Goal: Information Seeking & Learning: Learn about a topic

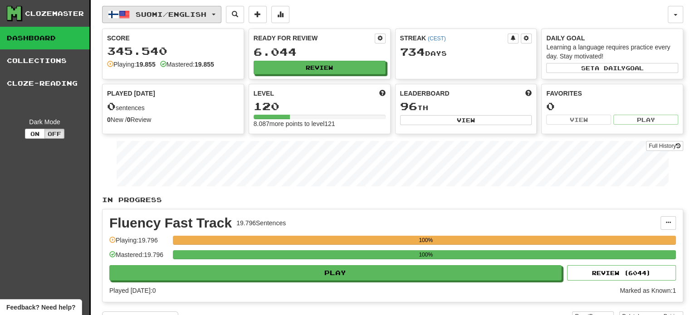
click at [198, 12] on span "Suomi / English" at bounding box center [171, 14] width 71 height 8
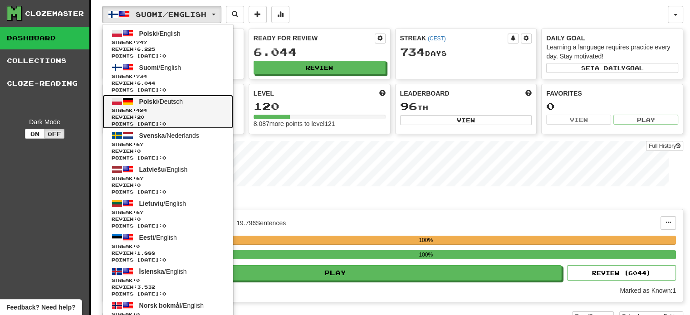
click at [159, 105] on link "Polski / Deutsch Streak: 424 Review: 20 Points today: 0" at bounding box center [168, 112] width 131 height 34
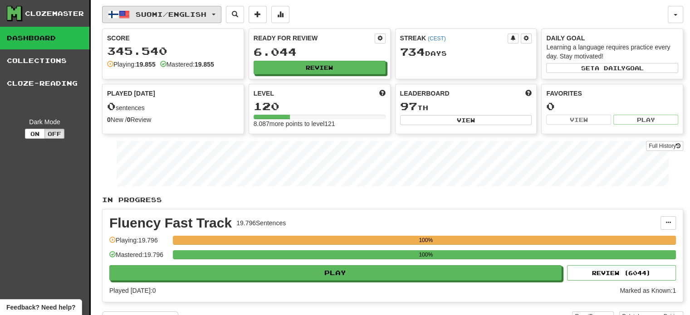
click at [195, 14] on span "Suomi / English" at bounding box center [171, 14] width 71 height 8
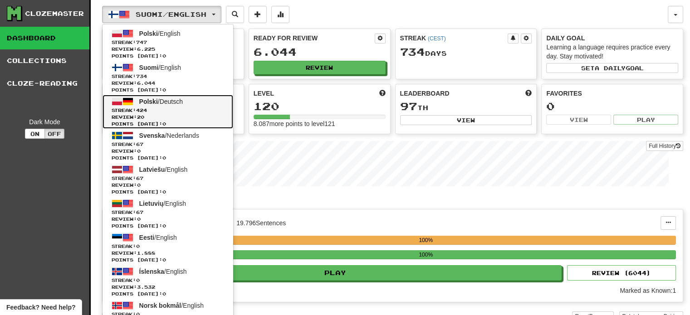
click at [160, 112] on span "Streak: 424" at bounding box center [168, 110] width 113 height 7
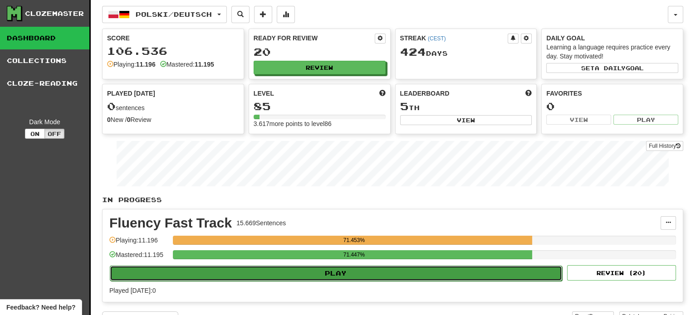
click at [243, 276] on button "Play" at bounding box center [336, 273] width 452 height 15
select select "**"
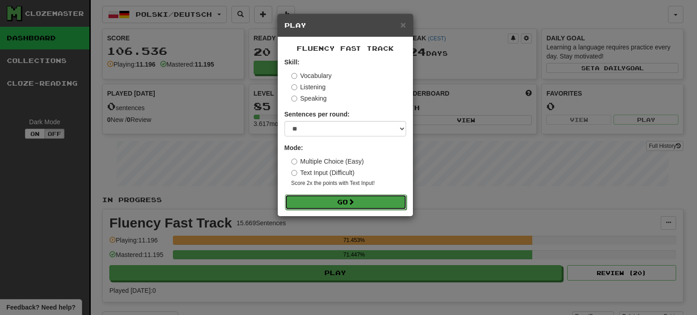
click at [345, 204] on button "Go" at bounding box center [346, 202] width 122 height 15
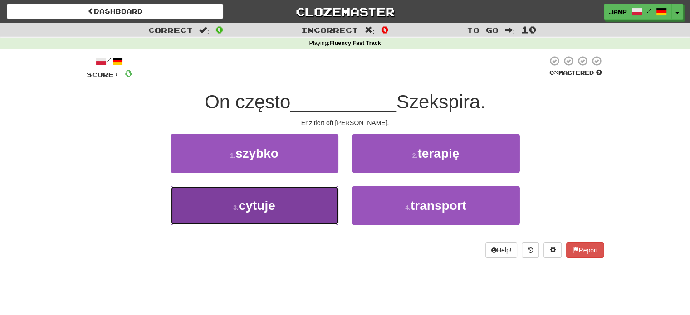
click at [301, 203] on button "3 . cytuje" at bounding box center [255, 205] width 168 height 39
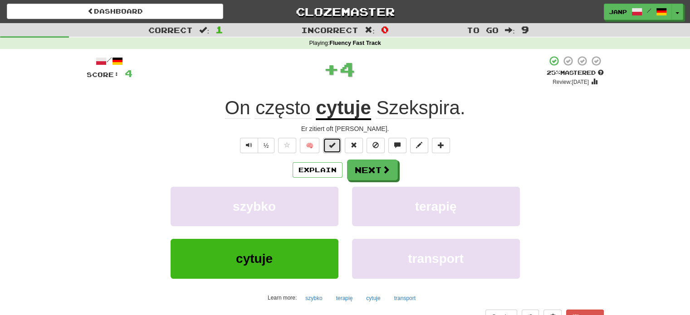
click at [329, 143] on button at bounding box center [332, 145] width 18 height 15
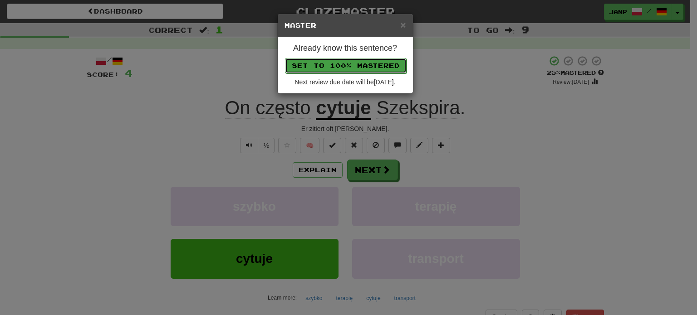
click at [352, 65] on button "Set to 100% Mastered" at bounding box center [346, 65] width 122 height 15
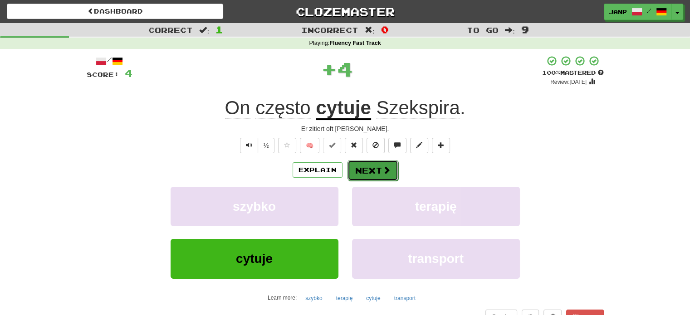
click at [367, 165] on button "Next" at bounding box center [373, 170] width 51 height 21
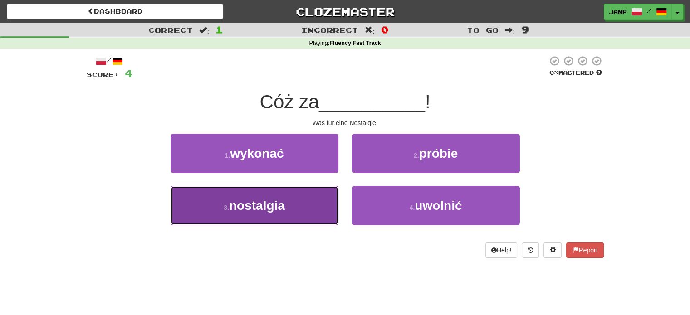
click at [296, 208] on button "3 . nostalgia" at bounding box center [255, 205] width 168 height 39
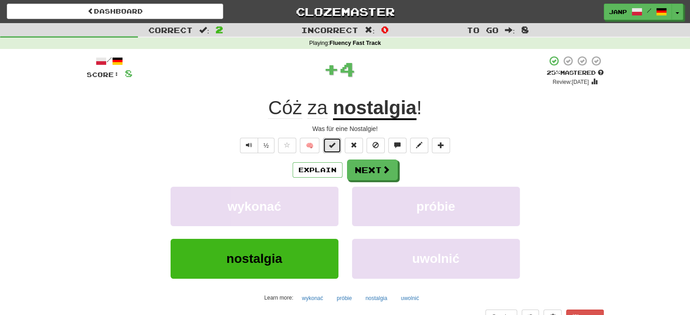
click at [333, 138] on button at bounding box center [332, 145] width 18 height 15
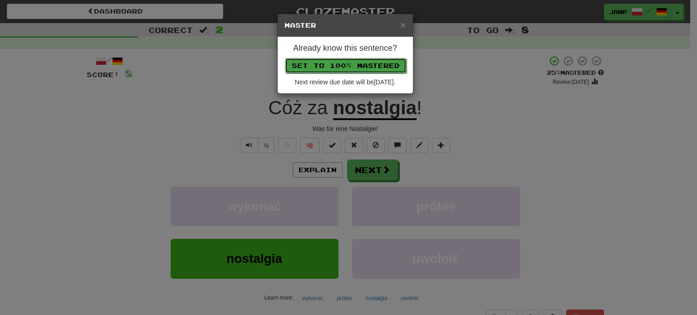
click at [363, 64] on button "Set to 100% Mastered" at bounding box center [346, 65] width 122 height 15
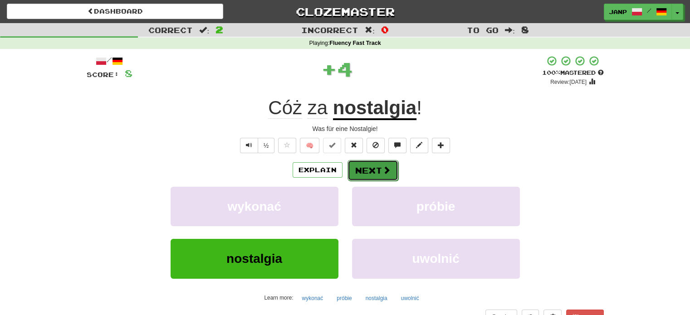
click at [368, 170] on button "Next" at bounding box center [373, 170] width 51 height 21
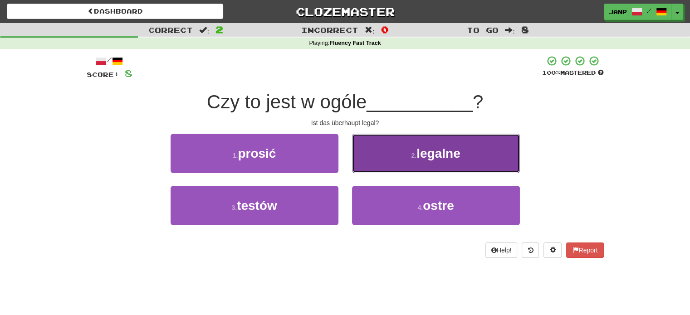
click at [396, 155] on button "2 . legalne" at bounding box center [436, 153] width 168 height 39
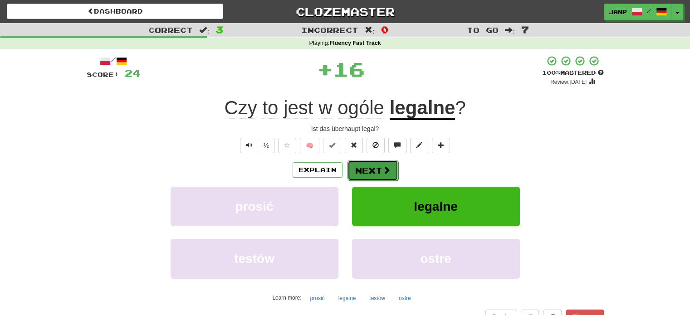
click at [361, 165] on button "Next" at bounding box center [373, 170] width 51 height 21
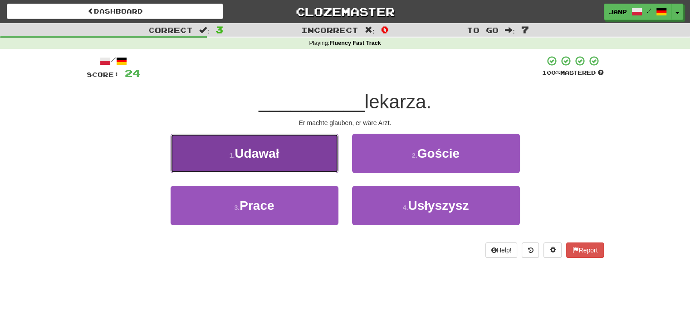
click at [303, 166] on button "1 . Udawał" at bounding box center [255, 153] width 168 height 39
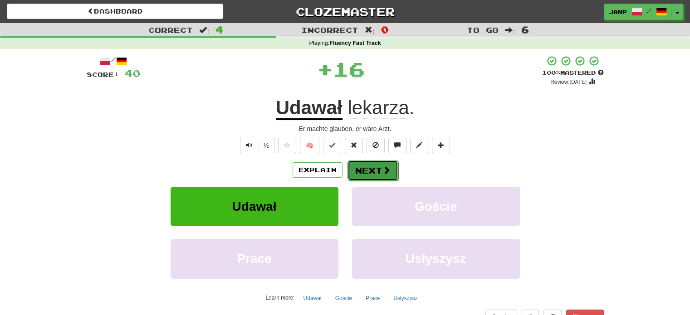
click at [365, 173] on button "Next" at bounding box center [373, 170] width 51 height 21
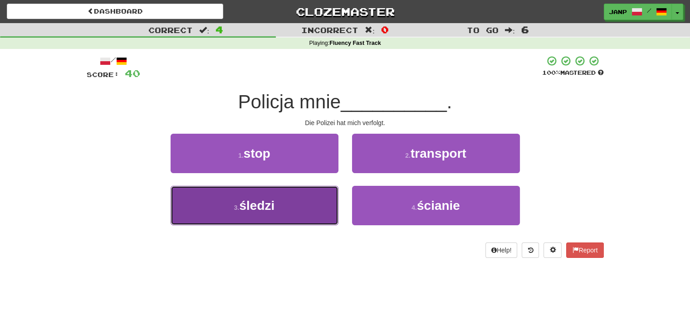
click at [309, 203] on button "3 . śledzi" at bounding box center [255, 205] width 168 height 39
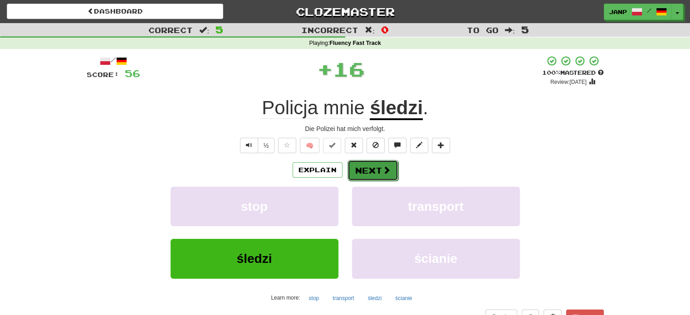
click at [366, 165] on button "Next" at bounding box center [373, 170] width 51 height 21
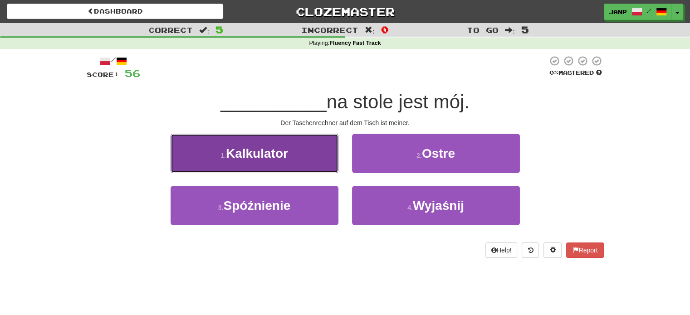
click at [304, 167] on button "1 . Kalkulator" at bounding box center [255, 153] width 168 height 39
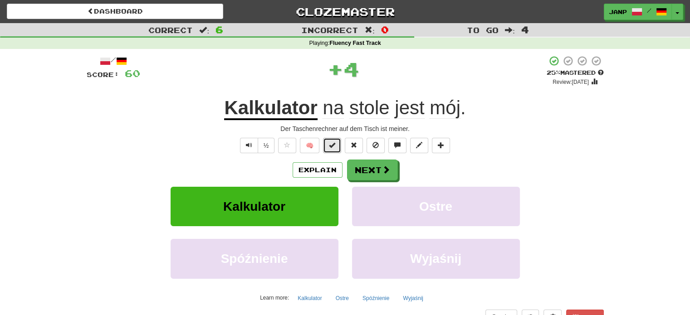
click at [332, 147] on span at bounding box center [332, 145] width 6 height 6
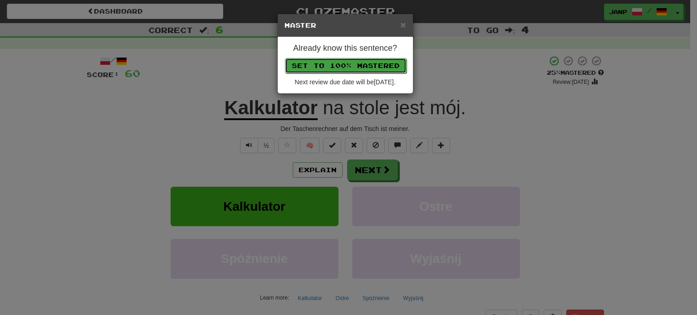
click at [378, 60] on button "Set to 100% Mastered" at bounding box center [346, 65] width 122 height 15
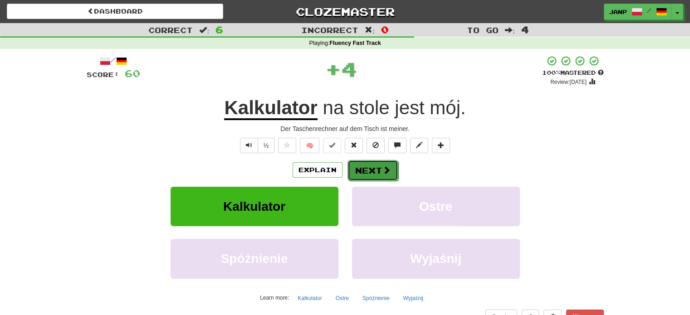
click at [383, 169] on span at bounding box center [387, 170] width 8 height 8
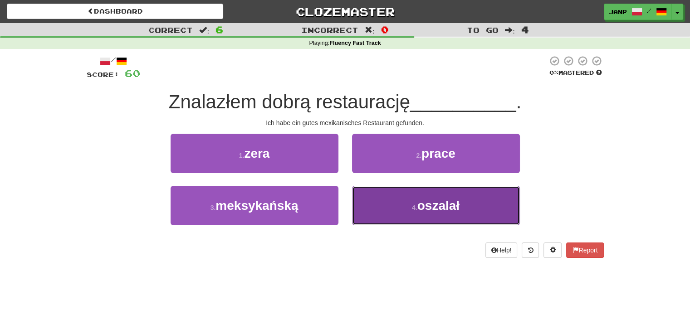
click at [385, 209] on button "4 . oszalał" at bounding box center [436, 205] width 168 height 39
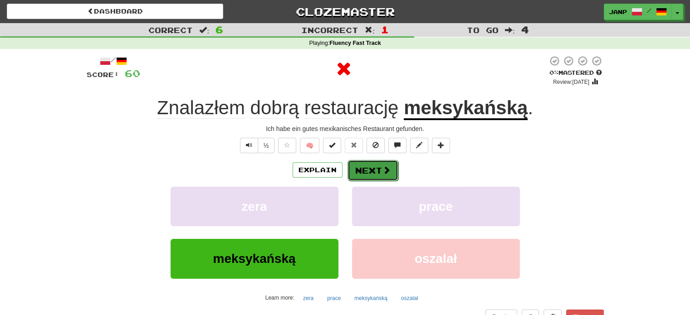
click at [379, 175] on button "Next" at bounding box center [373, 170] width 51 height 21
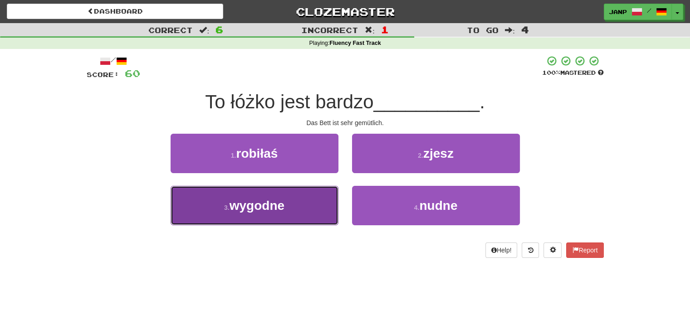
click at [320, 201] on button "3 . wygodne" at bounding box center [255, 205] width 168 height 39
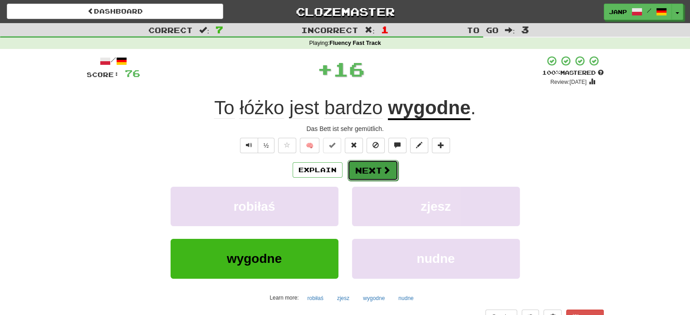
click at [383, 169] on span at bounding box center [387, 170] width 8 height 8
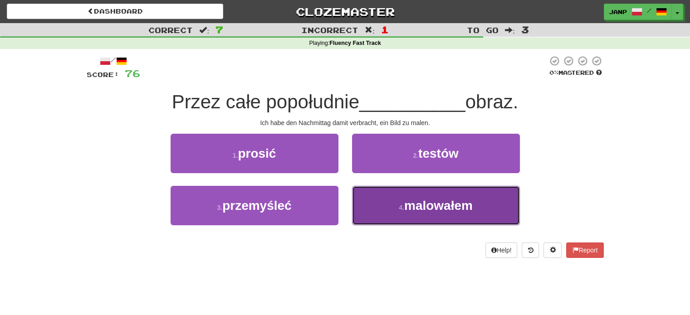
click at [393, 196] on button "4 . malowałem" at bounding box center [436, 205] width 168 height 39
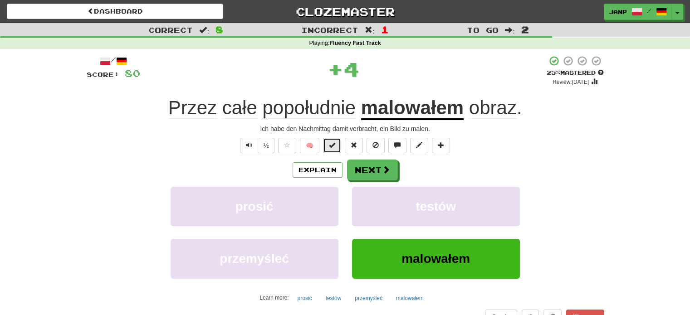
click at [332, 146] on span at bounding box center [332, 145] width 6 height 6
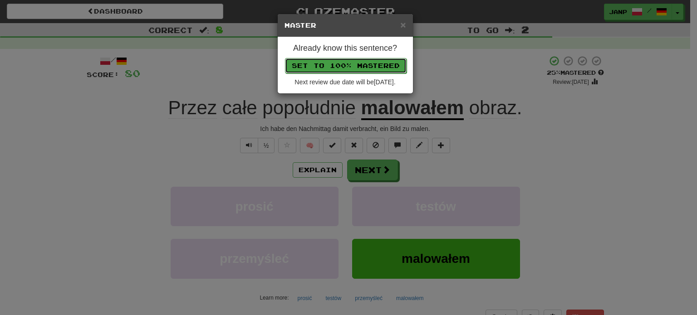
click at [348, 67] on button "Set to 100% Mastered" at bounding box center [346, 65] width 122 height 15
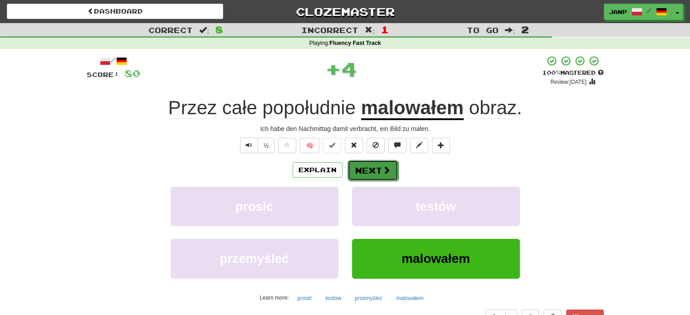
click at [375, 172] on button "Next" at bounding box center [373, 170] width 51 height 21
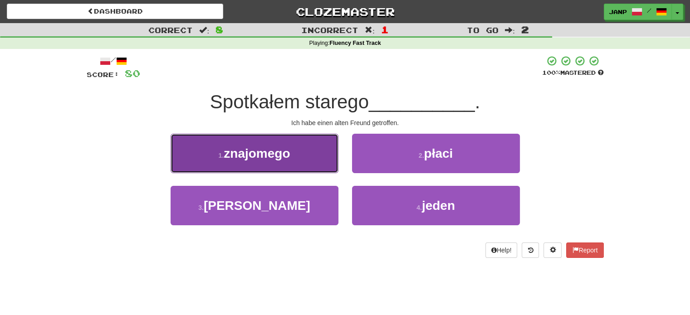
click at [314, 160] on button "1 . znajomego" at bounding box center [255, 153] width 168 height 39
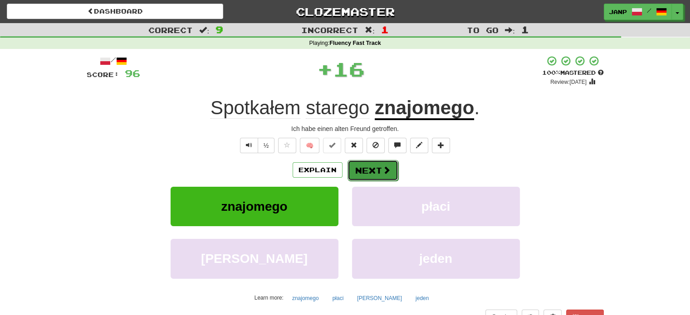
click at [372, 168] on button "Next" at bounding box center [373, 170] width 51 height 21
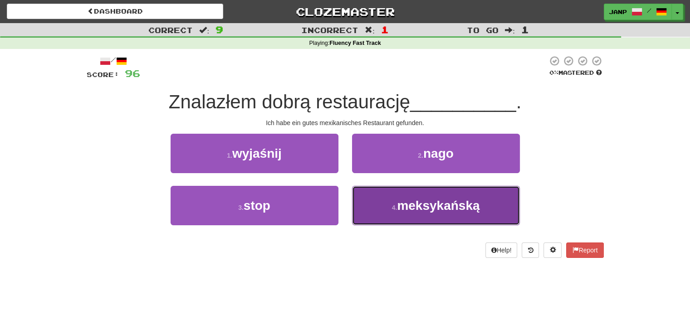
click at [380, 214] on button "4 . meksykańską" at bounding box center [436, 205] width 168 height 39
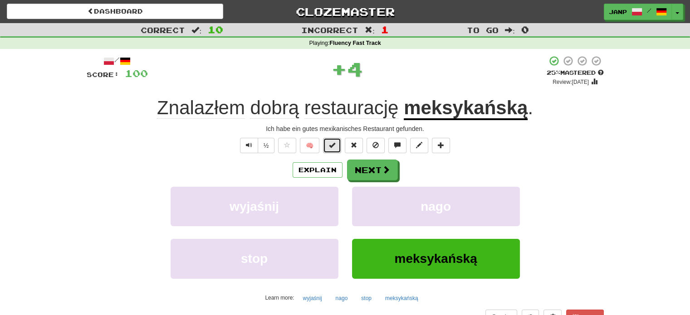
click at [332, 146] on span at bounding box center [332, 145] width 6 height 6
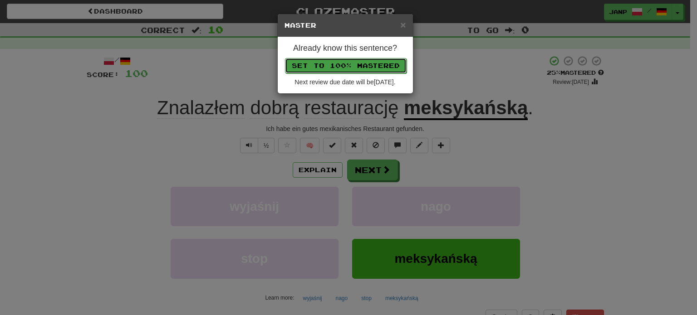
click at [347, 65] on button "Set to 100% Mastered" at bounding box center [346, 65] width 122 height 15
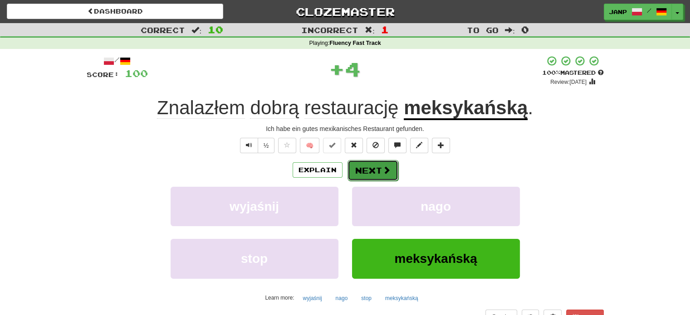
click at [372, 168] on button "Next" at bounding box center [373, 170] width 51 height 21
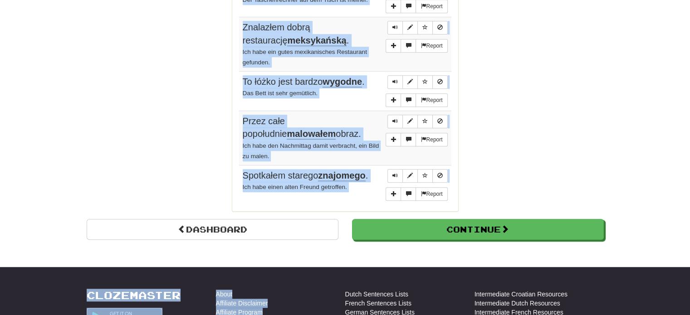
scroll to position [721, 0]
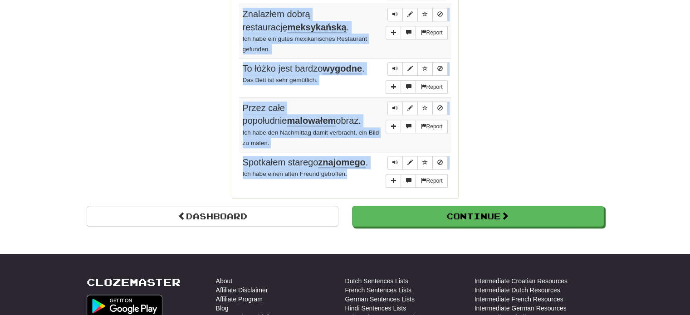
drag, startPoint x: 240, startPoint y: 87, endPoint x: 361, endPoint y: 174, distance: 148.5
copy tbody "On często cytuje Szekspira. Er zitiert oft Shakespeare. Report Cóż za nostalgia…"
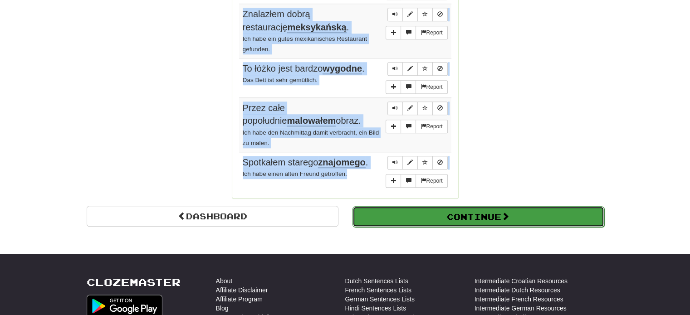
click at [407, 209] on button "Continue" at bounding box center [479, 216] width 252 height 21
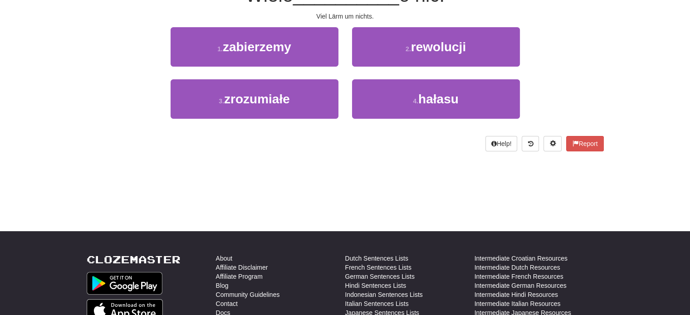
scroll to position [51, 0]
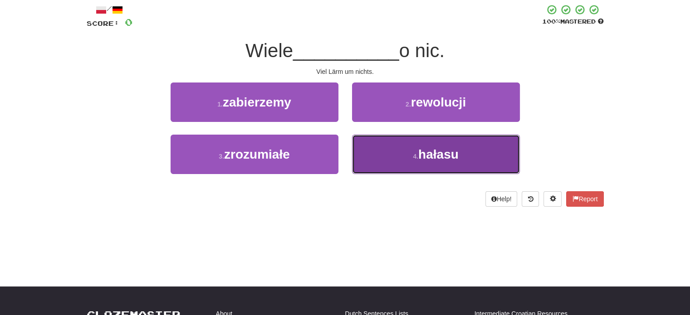
click at [444, 155] on span "hałasu" at bounding box center [438, 154] width 40 height 14
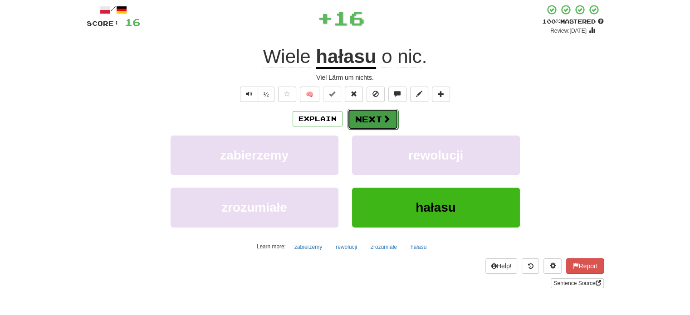
click at [366, 120] on button "Next" at bounding box center [373, 119] width 51 height 21
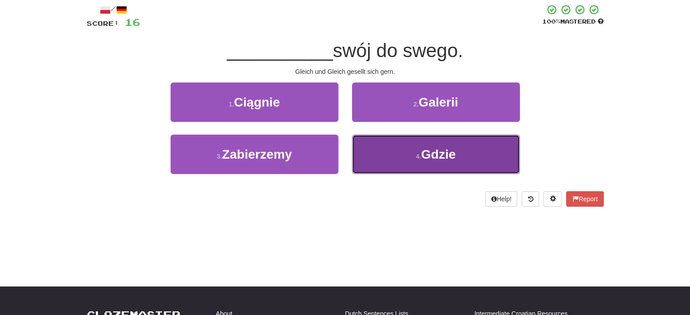
click at [402, 158] on button "4 . Gdzie" at bounding box center [436, 154] width 168 height 39
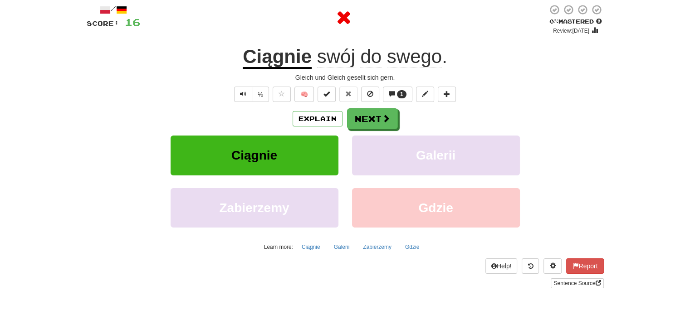
click at [385, 130] on div "Explain Next Ciągnie Galerii Zabierzemy Gdzie Learn more: Ciągnie Galerii Zabie…" at bounding box center [345, 181] width 517 height 146
click at [385, 123] on button "Next" at bounding box center [373, 119] width 51 height 21
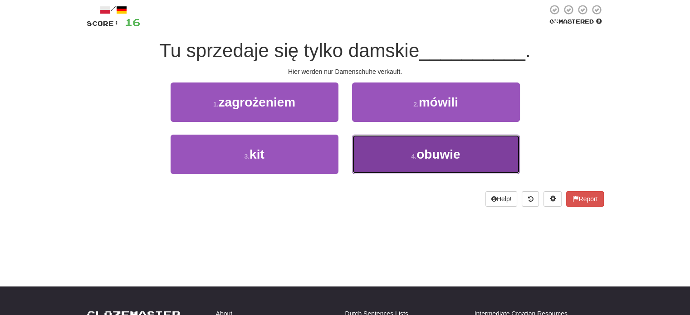
click at [400, 157] on button "4 . obuwie" at bounding box center [436, 154] width 168 height 39
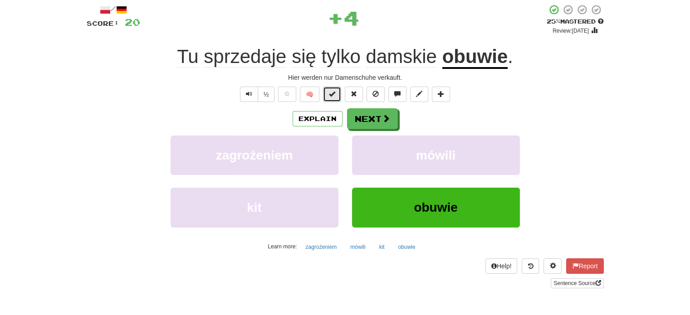
click at [339, 96] on button at bounding box center [332, 94] width 18 height 15
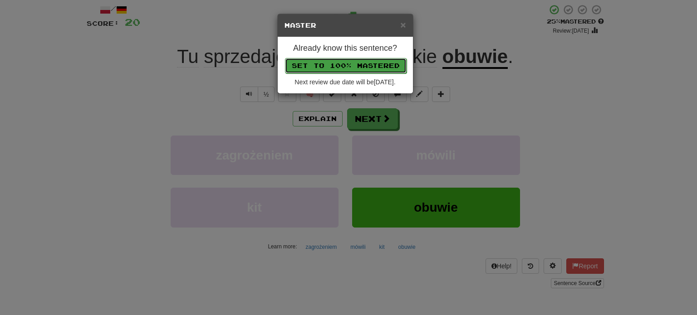
click at [363, 68] on button "Set to 100% Mastered" at bounding box center [346, 65] width 122 height 15
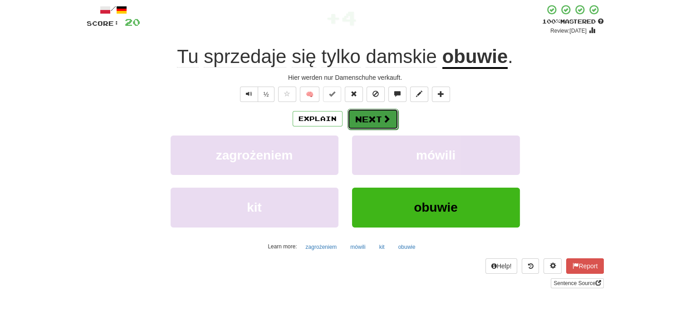
click at [386, 126] on button "Next" at bounding box center [373, 119] width 51 height 21
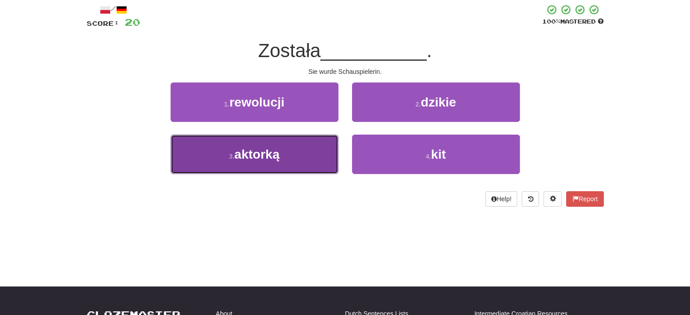
click at [293, 154] on button "3 . aktorką" at bounding box center [255, 154] width 168 height 39
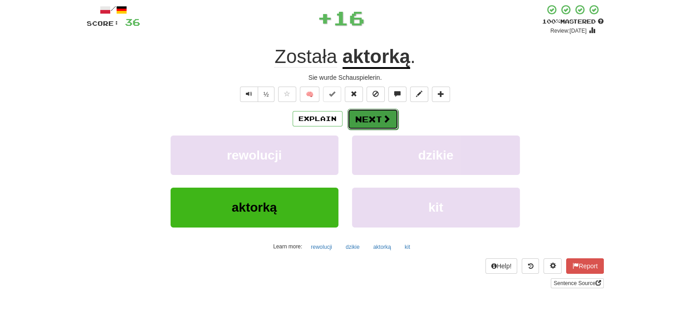
click at [366, 114] on button "Next" at bounding box center [373, 119] width 51 height 21
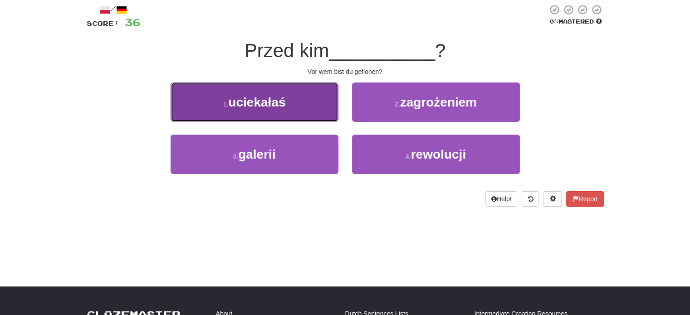
click at [305, 113] on button "1 . uciekałaś" at bounding box center [255, 102] width 168 height 39
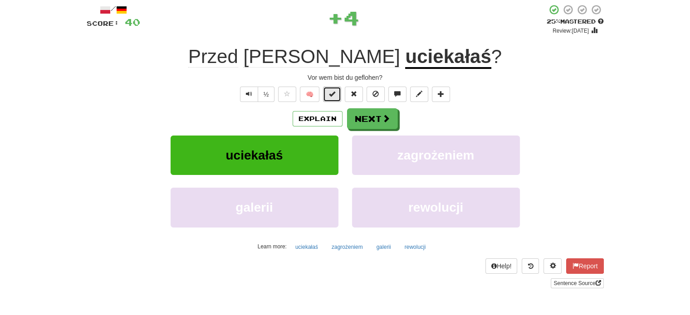
click at [333, 99] on button at bounding box center [332, 94] width 18 height 15
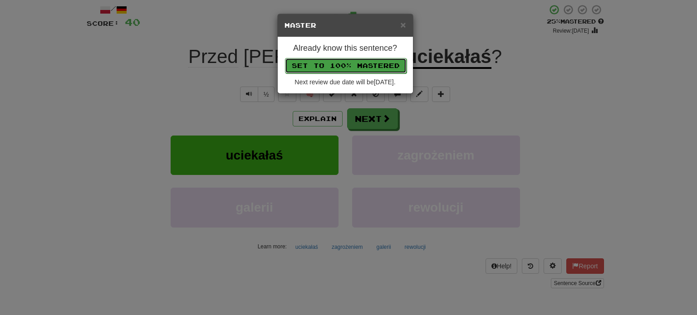
click at [346, 61] on button "Set to 100% Mastered" at bounding box center [346, 65] width 122 height 15
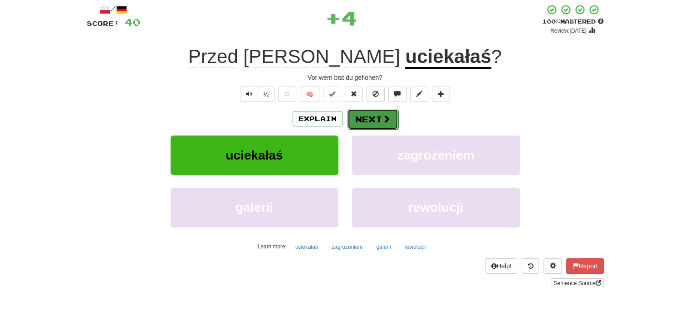
click at [378, 119] on button "Next" at bounding box center [373, 119] width 51 height 21
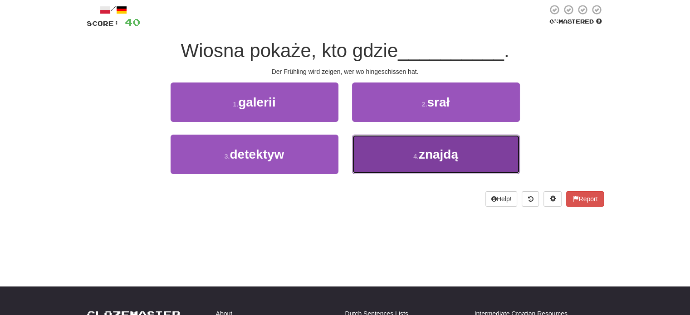
click at [390, 152] on button "4 . znajdą" at bounding box center [436, 154] width 168 height 39
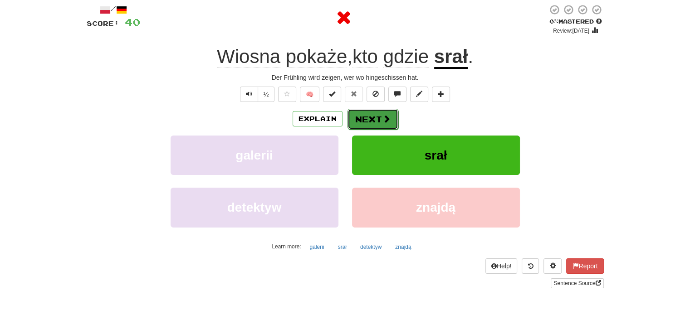
click at [383, 121] on span at bounding box center [387, 119] width 8 height 8
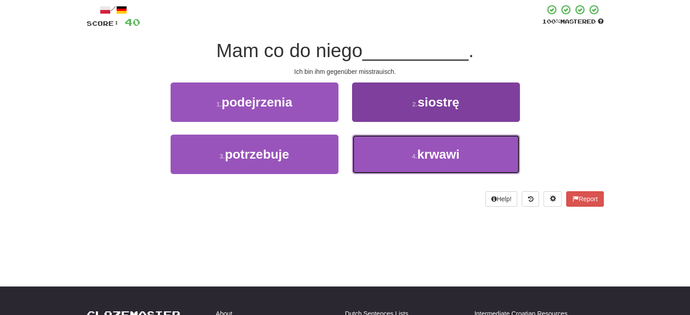
click at [387, 154] on button "4 . krwawi" at bounding box center [436, 154] width 168 height 39
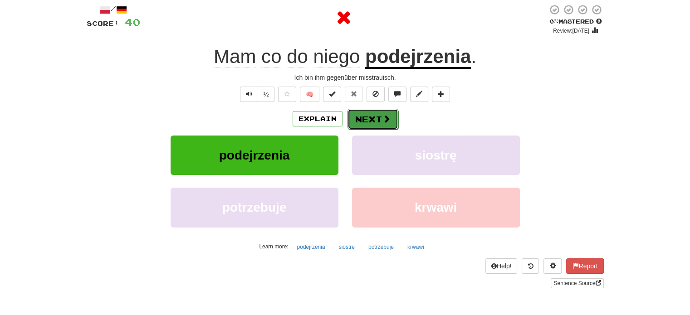
click at [367, 116] on button "Next" at bounding box center [373, 119] width 51 height 21
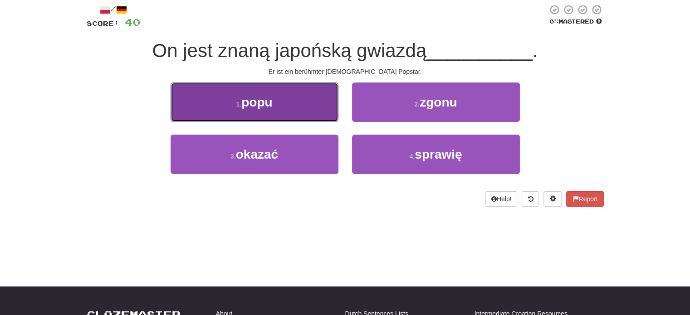
click at [323, 118] on button "1 . popu" at bounding box center [255, 102] width 168 height 39
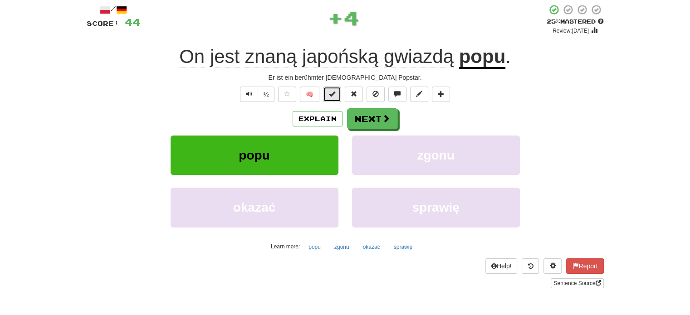
click at [339, 98] on button at bounding box center [332, 94] width 18 height 15
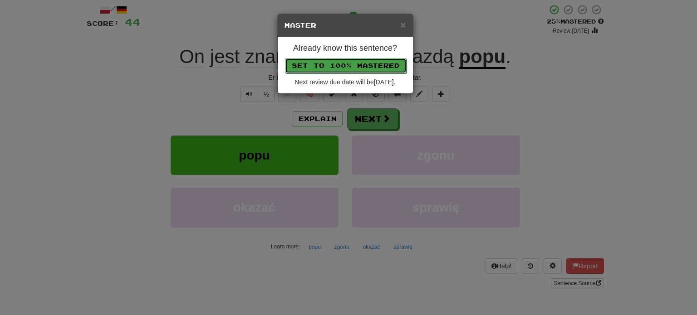
click at [365, 63] on button "Set to 100% Mastered" at bounding box center [346, 65] width 122 height 15
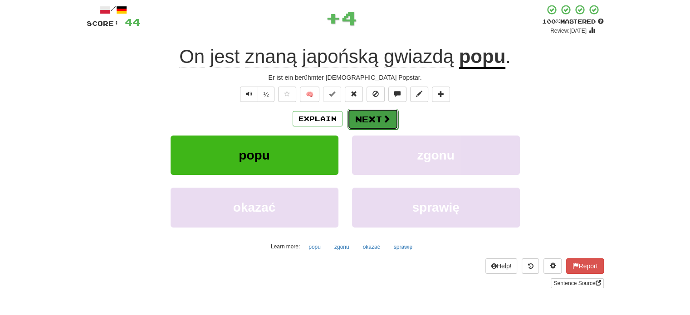
click at [376, 112] on button "Next" at bounding box center [373, 119] width 51 height 21
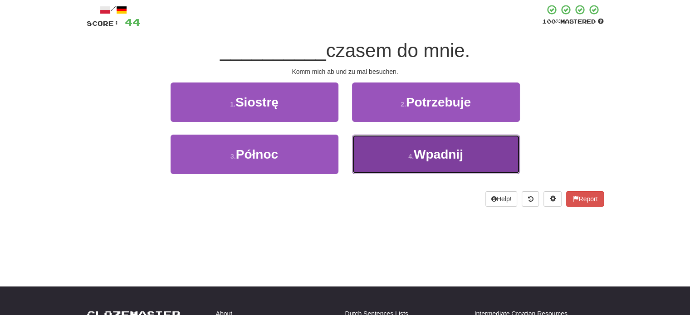
click at [392, 156] on button "4 . Wpadnij" at bounding box center [436, 154] width 168 height 39
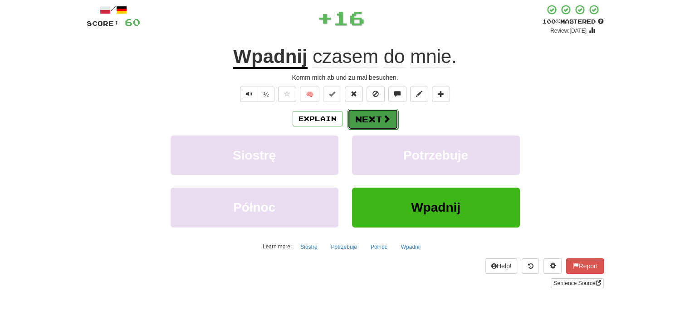
click at [387, 123] on button "Next" at bounding box center [373, 119] width 51 height 21
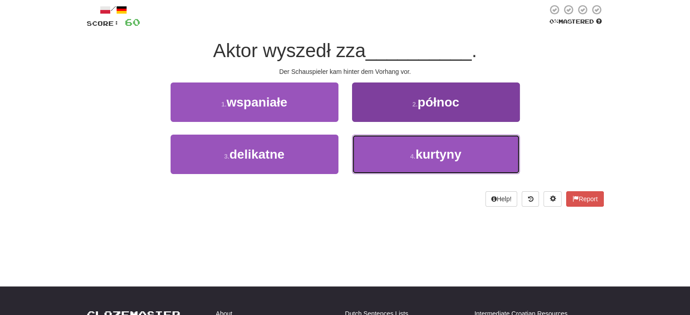
click at [388, 151] on button "4 . kurtyny" at bounding box center [436, 154] width 168 height 39
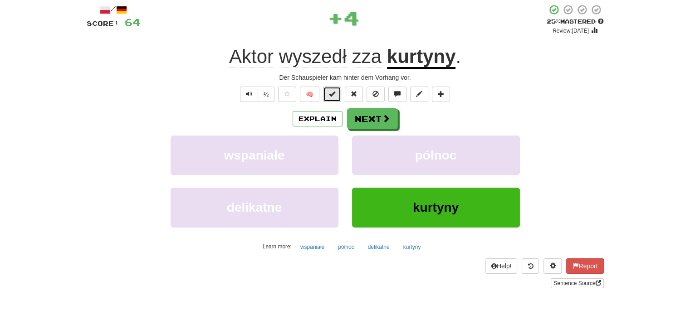
click at [339, 94] on button at bounding box center [332, 94] width 18 height 15
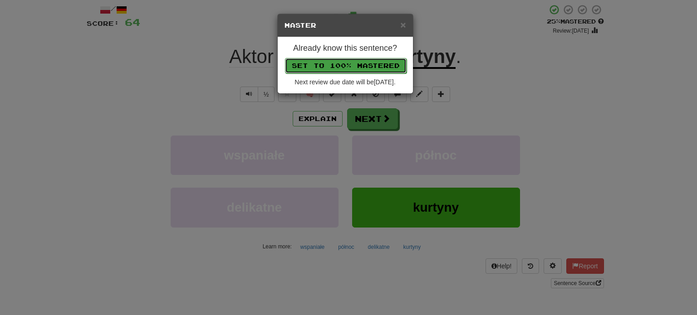
click at [354, 62] on button "Set to 100% Mastered" at bounding box center [346, 65] width 122 height 15
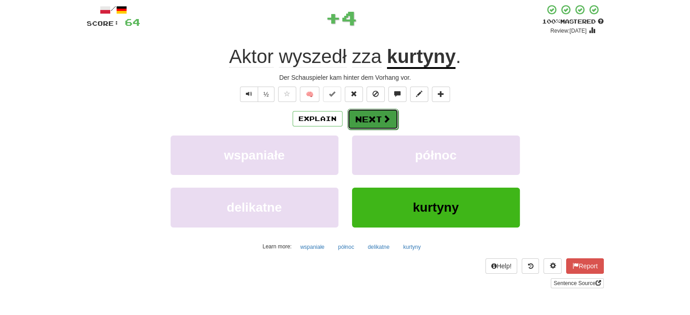
click at [382, 123] on button "Next" at bounding box center [373, 119] width 51 height 21
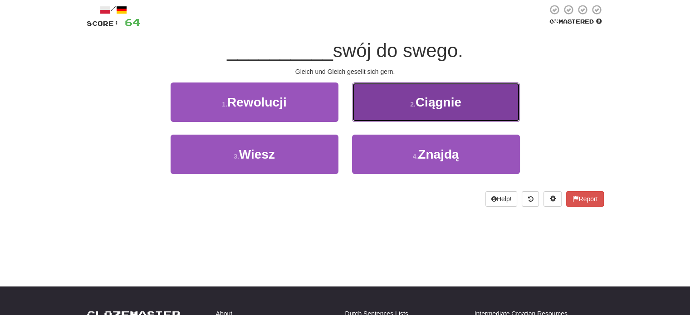
click at [402, 118] on button "2 . Ciągnie" at bounding box center [436, 102] width 168 height 39
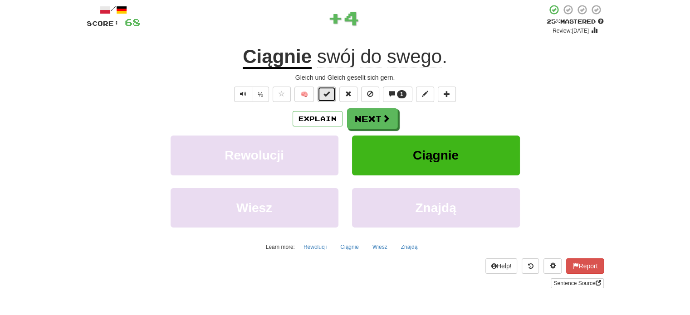
click at [332, 94] on button at bounding box center [327, 94] width 18 height 15
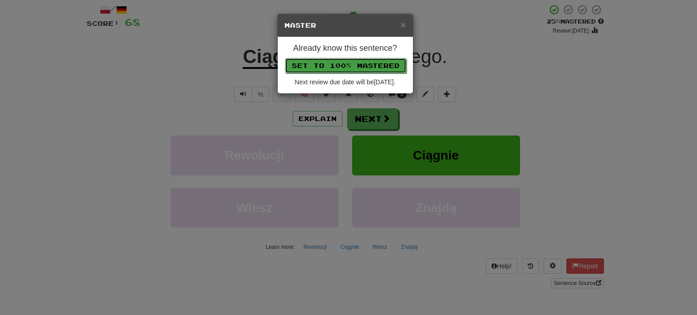
click at [345, 61] on button "Set to 100% Mastered" at bounding box center [346, 65] width 122 height 15
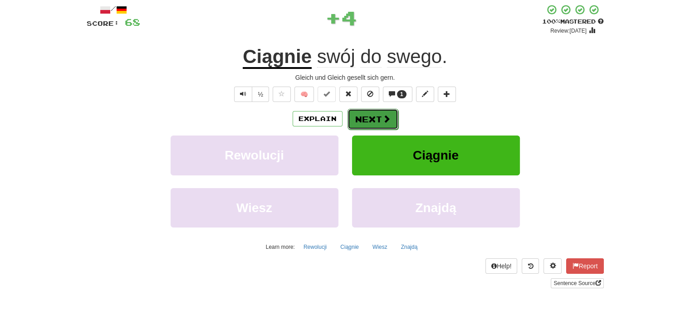
click at [387, 120] on span at bounding box center [387, 119] width 8 height 8
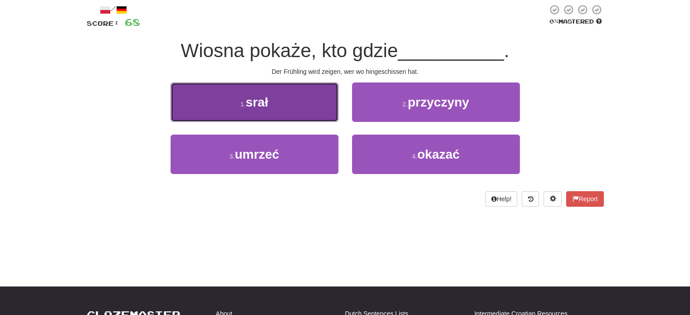
click at [311, 114] on button "1 . srał" at bounding box center [255, 102] width 168 height 39
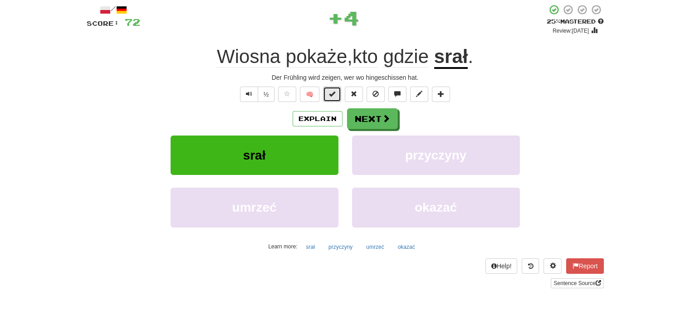
click at [329, 94] on button at bounding box center [332, 94] width 18 height 15
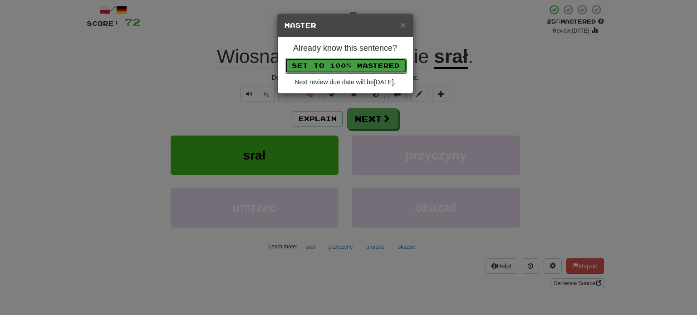
click at [361, 62] on button "Set to 100% Mastered" at bounding box center [346, 65] width 122 height 15
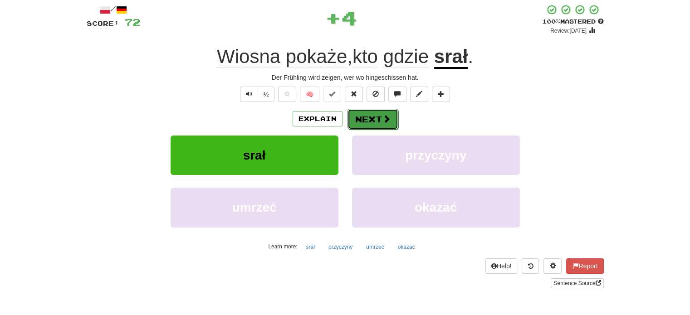
click at [363, 114] on button "Next" at bounding box center [373, 119] width 51 height 21
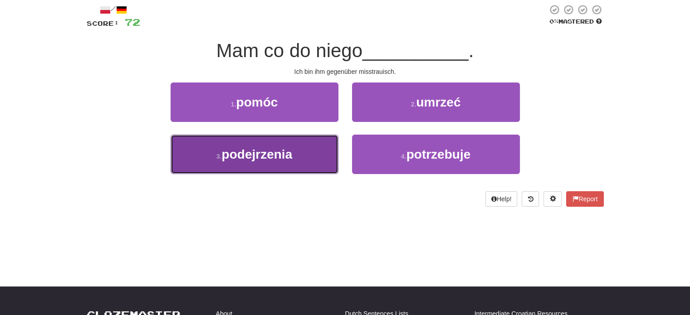
click at [319, 144] on button "3 . podejrzenia" at bounding box center [255, 154] width 168 height 39
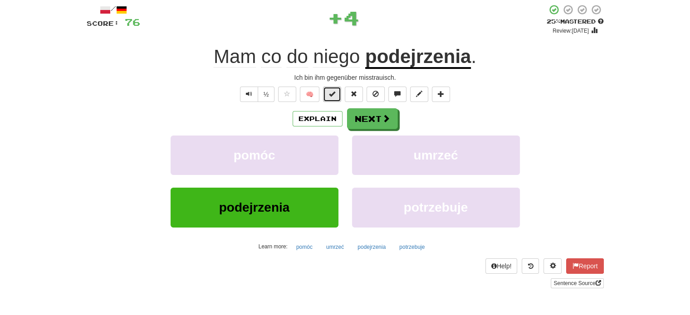
click at [336, 100] on button at bounding box center [332, 94] width 18 height 15
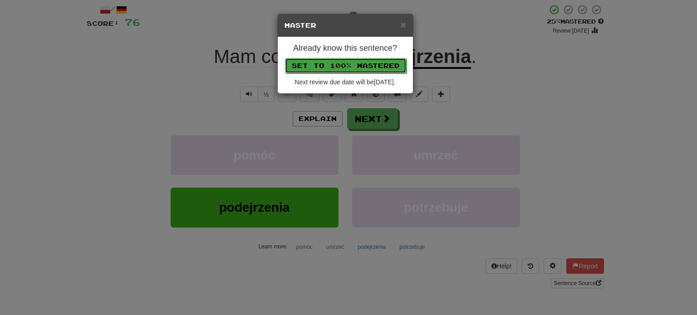
click at [348, 65] on button "Set to 100% Mastered" at bounding box center [346, 65] width 122 height 15
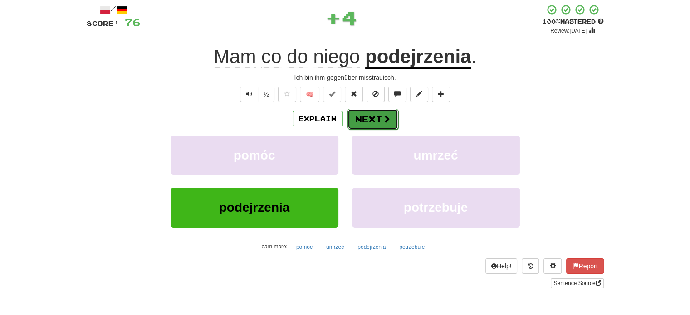
click at [376, 117] on button "Next" at bounding box center [373, 119] width 51 height 21
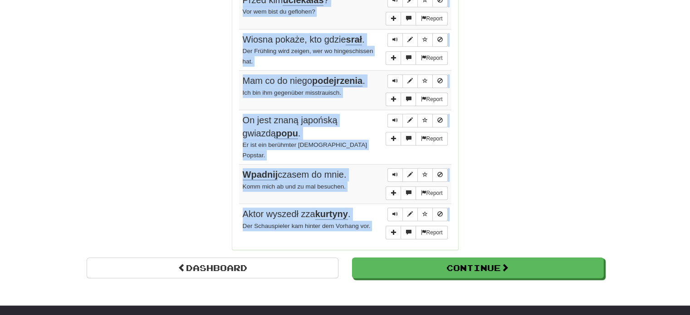
scroll to position [662, 0]
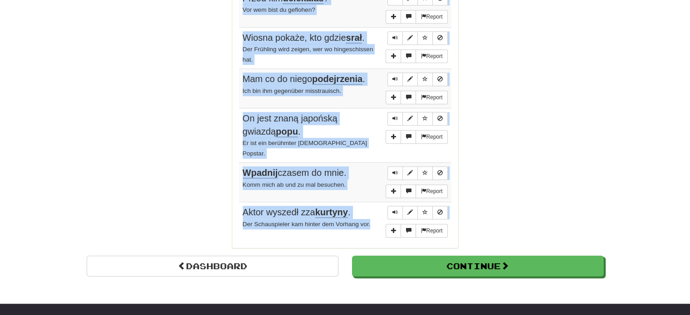
drag, startPoint x: 239, startPoint y: 170, endPoint x: 376, endPoint y: 207, distance: 141.9
click at [376, 207] on tbody "Report Wiele hałasu o nic. Viel Lärm um nichts. 1 Report Ciągnie swój do swego.…" at bounding box center [345, 33] width 212 height 416
copy tbody "Wiele hałasu o nic. Viel Lärm um nichts. 1 Report Ciągnie swój do swego. Gleich…"
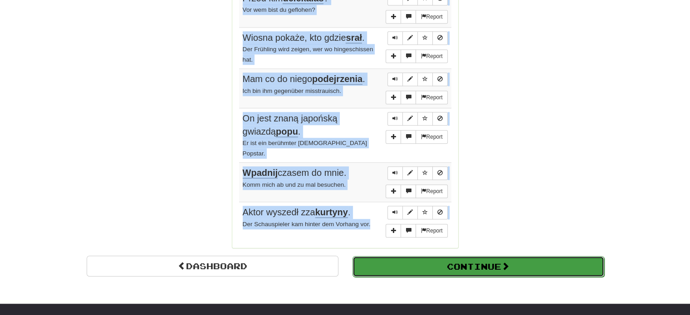
click at [403, 256] on button "Continue" at bounding box center [479, 266] width 252 height 21
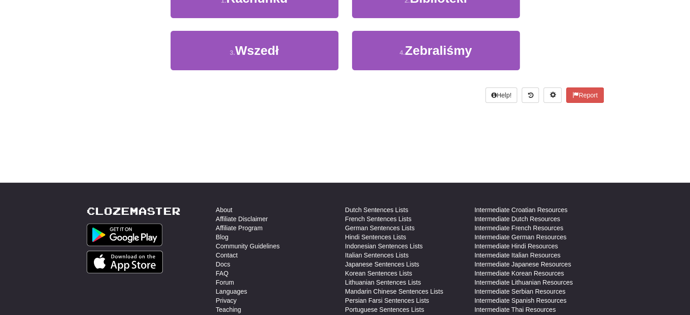
scroll to position [0, 0]
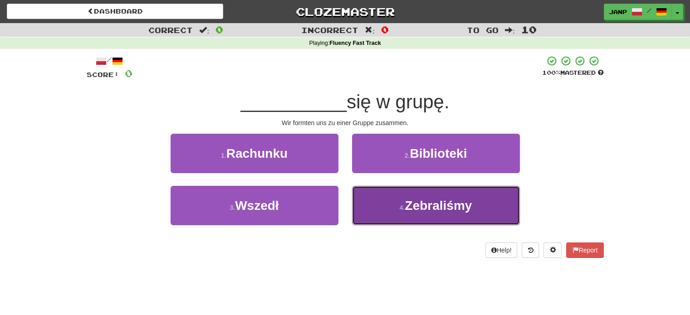
click at [389, 214] on button "4 . Zebraliśmy" at bounding box center [436, 205] width 168 height 39
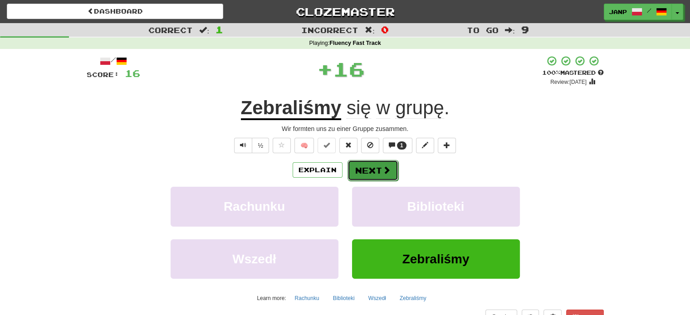
click at [361, 167] on button "Next" at bounding box center [373, 170] width 51 height 21
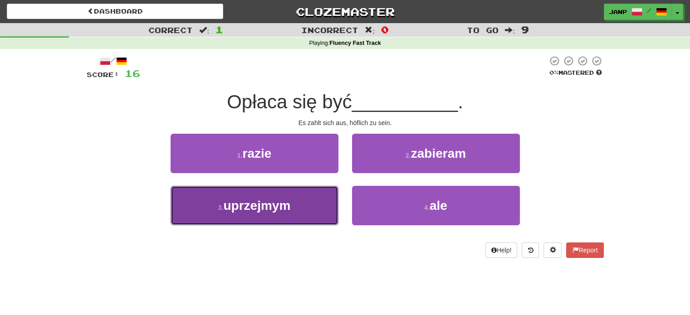
click at [302, 211] on button "3 . uprzejmym" at bounding box center [255, 205] width 168 height 39
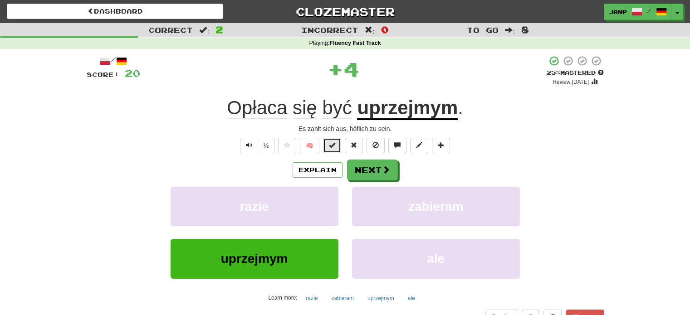
click at [334, 140] on button at bounding box center [332, 145] width 18 height 15
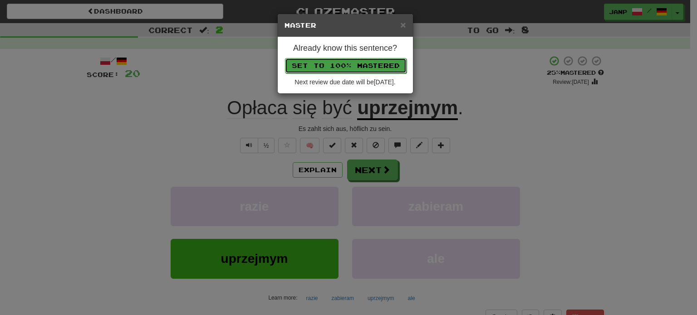
click at [364, 65] on button "Set to 100% Mastered" at bounding box center [346, 65] width 122 height 15
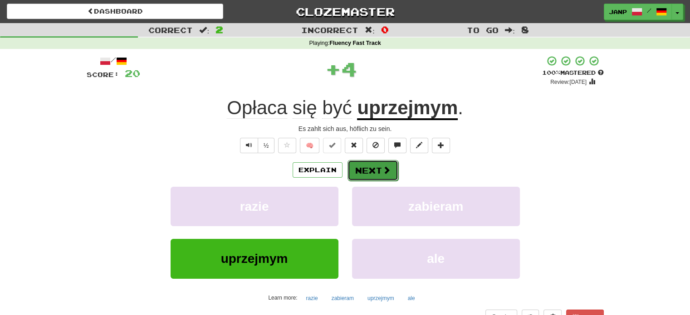
click at [374, 174] on button "Next" at bounding box center [373, 170] width 51 height 21
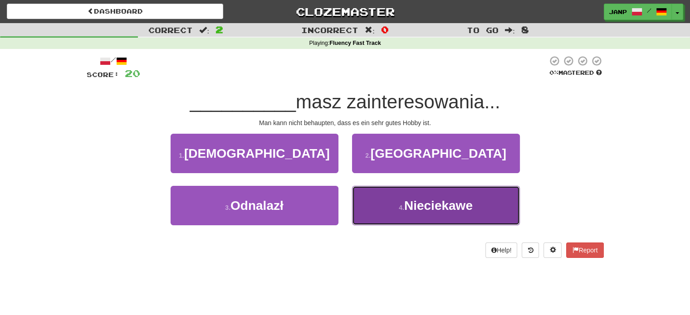
click at [405, 199] on span "Nieciekawe" at bounding box center [438, 206] width 69 height 14
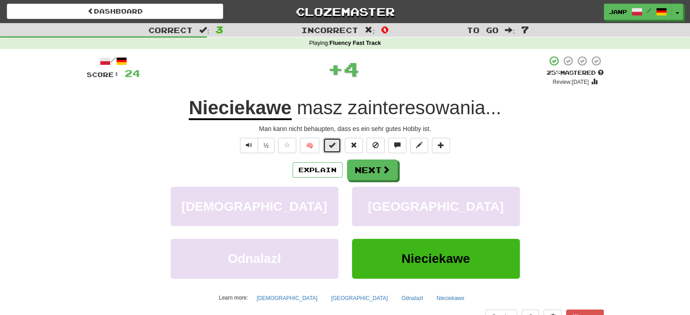
click at [333, 147] on span at bounding box center [332, 145] width 6 height 6
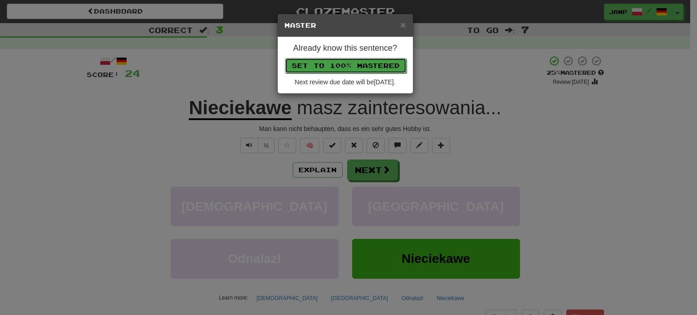
click at [353, 68] on button "Set to 100% Mastered" at bounding box center [346, 65] width 122 height 15
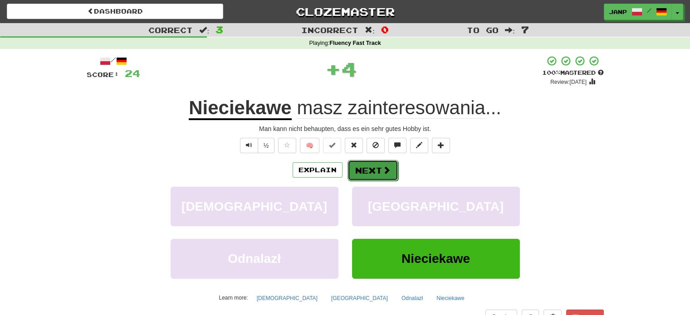
click at [372, 171] on button "Next" at bounding box center [373, 170] width 51 height 21
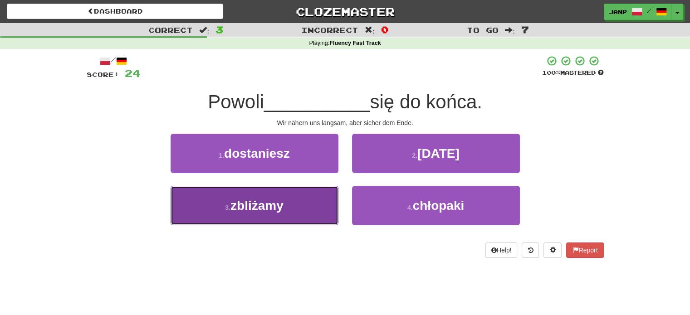
click at [323, 219] on button "3 . zbliżamy" at bounding box center [255, 205] width 168 height 39
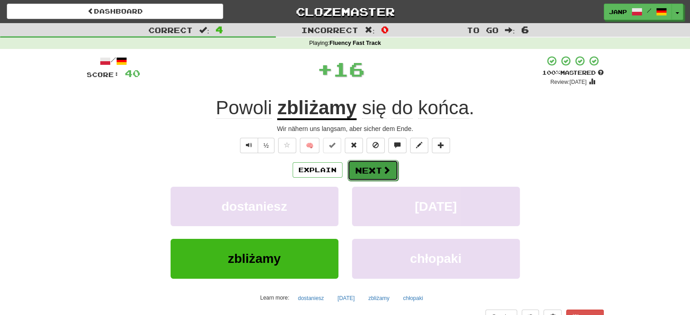
click at [358, 170] on button "Next" at bounding box center [373, 170] width 51 height 21
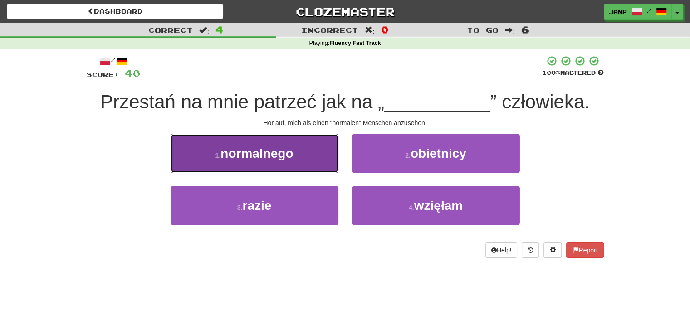
click at [287, 157] on span "normalnego" at bounding box center [257, 154] width 73 height 14
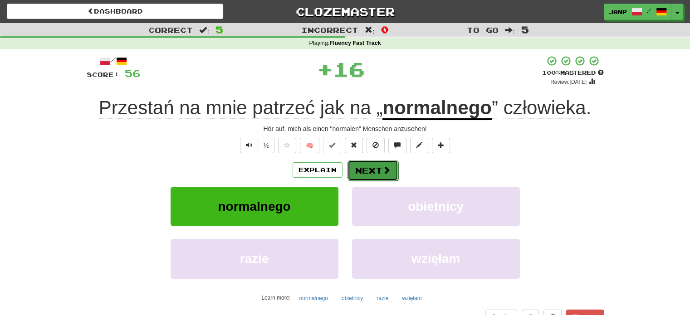
click at [358, 170] on button "Next" at bounding box center [373, 170] width 51 height 21
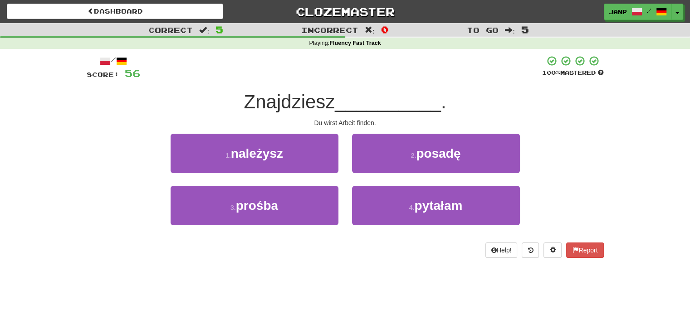
click at [374, 175] on div "2 . posadę" at bounding box center [436, 160] width 182 height 52
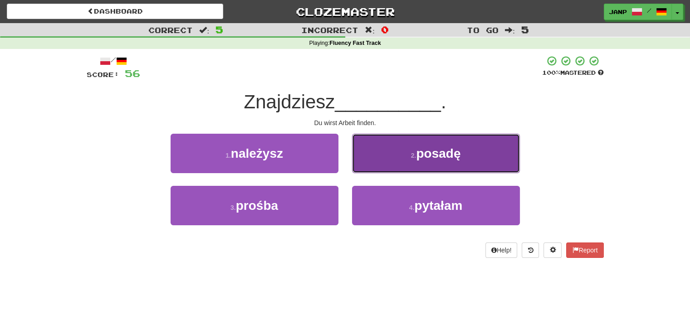
click at [376, 167] on button "2 . posadę" at bounding box center [436, 153] width 168 height 39
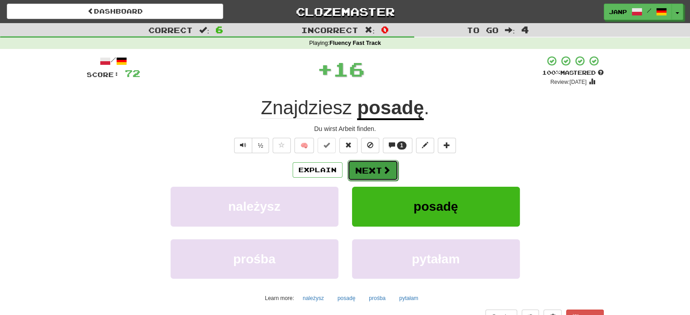
click at [363, 165] on button "Next" at bounding box center [373, 170] width 51 height 21
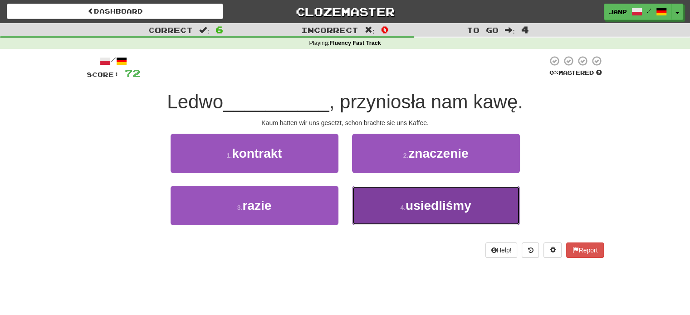
click at [367, 196] on button "4 . usiedliśmy" at bounding box center [436, 205] width 168 height 39
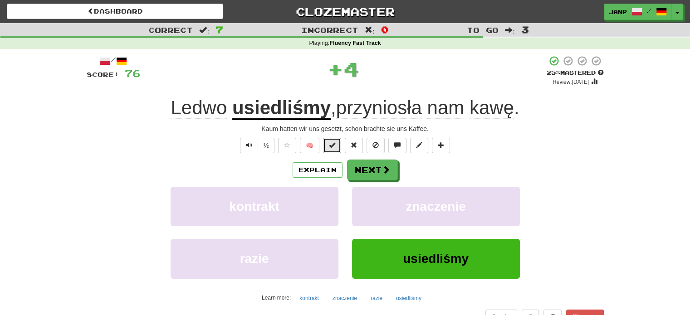
click at [329, 147] on button at bounding box center [332, 145] width 18 height 15
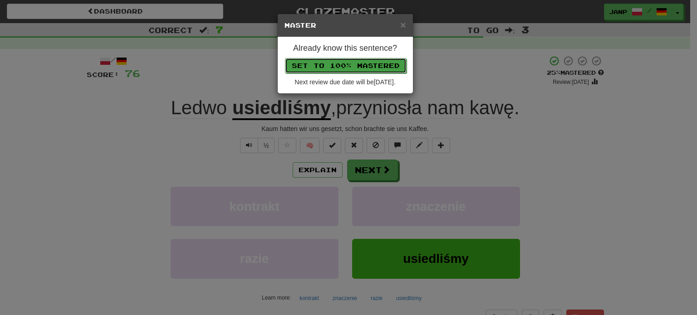
click at [357, 68] on button "Set to 100% Mastered" at bounding box center [346, 65] width 122 height 15
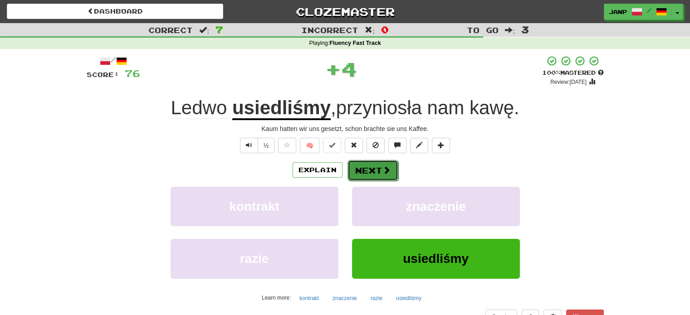
click at [373, 171] on button "Next" at bounding box center [373, 170] width 51 height 21
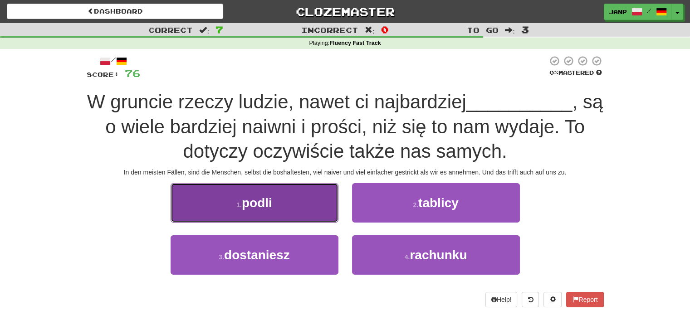
click at [308, 205] on button "1 . podli" at bounding box center [255, 202] width 168 height 39
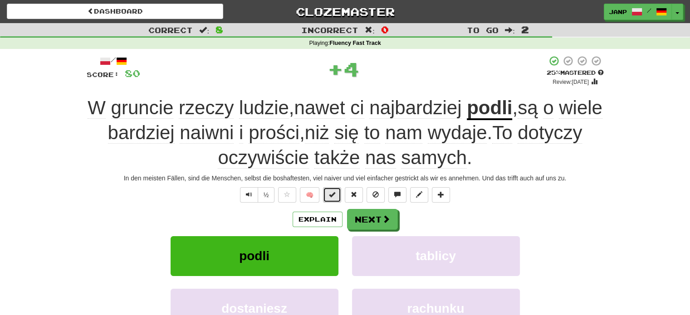
click at [335, 191] on span at bounding box center [332, 194] width 6 height 6
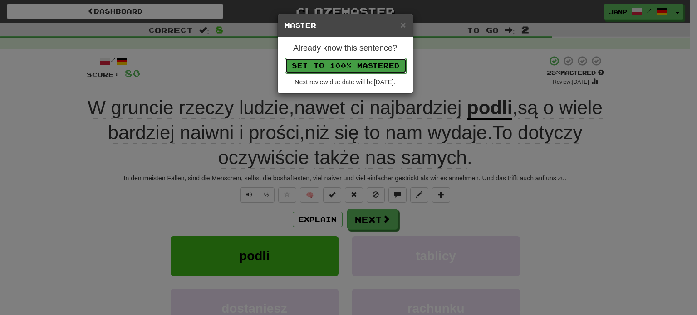
click at [356, 63] on button "Set to 100% Mastered" at bounding box center [346, 65] width 122 height 15
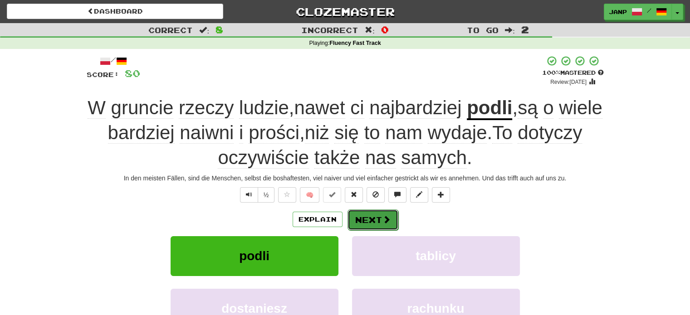
click at [375, 221] on button "Next" at bounding box center [373, 220] width 51 height 21
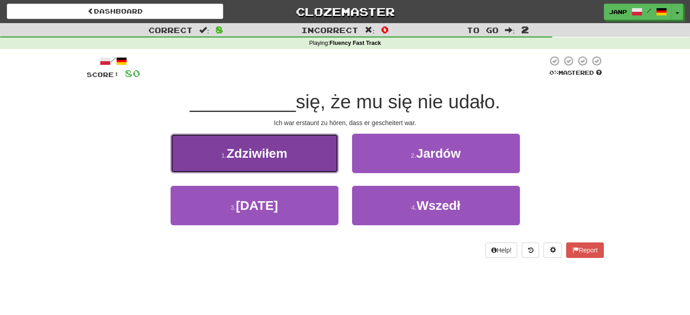
click at [272, 148] on span "Zdziwiłem" at bounding box center [256, 154] width 61 height 14
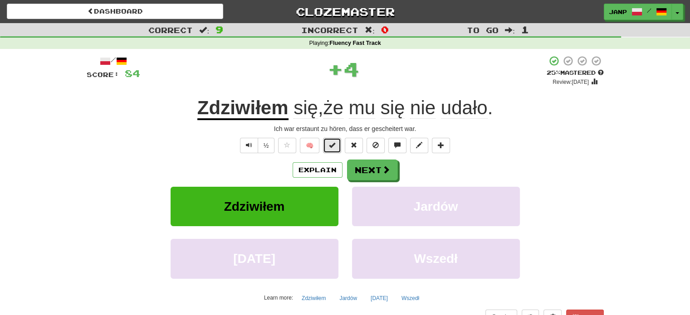
click at [335, 144] on span at bounding box center [332, 145] width 6 height 6
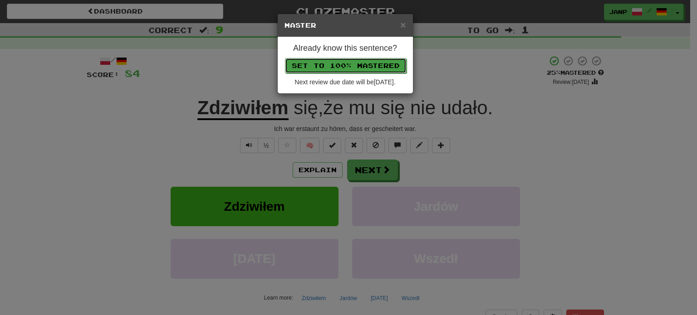
click at [358, 63] on button "Set to 100% Mastered" at bounding box center [346, 65] width 122 height 15
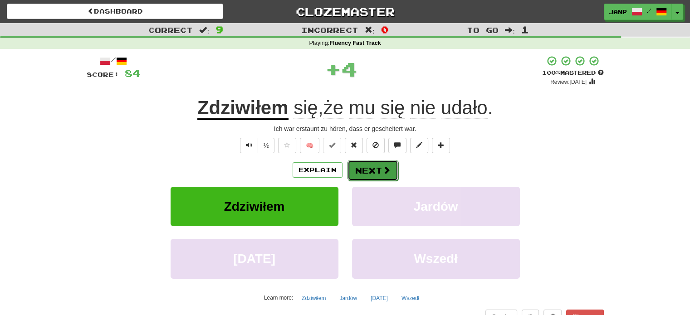
click at [366, 169] on button "Next" at bounding box center [373, 170] width 51 height 21
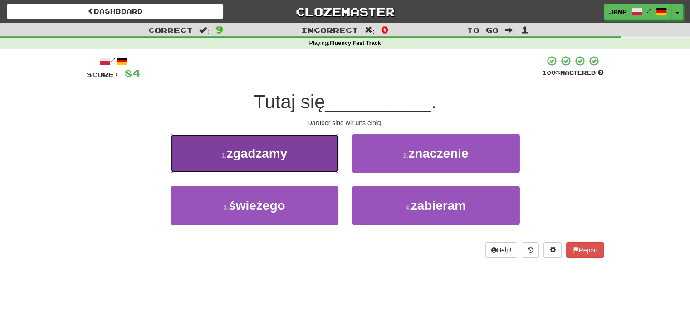
click at [323, 162] on button "1 . zgadzamy" at bounding box center [255, 153] width 168 height 39
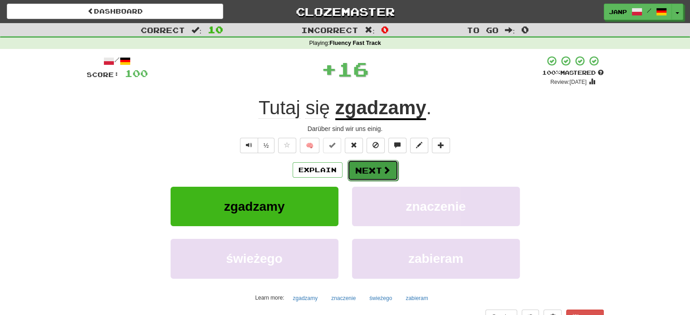
click at [368, 165] on button "Next" at bounding box center [373, 170] width 51 height 21
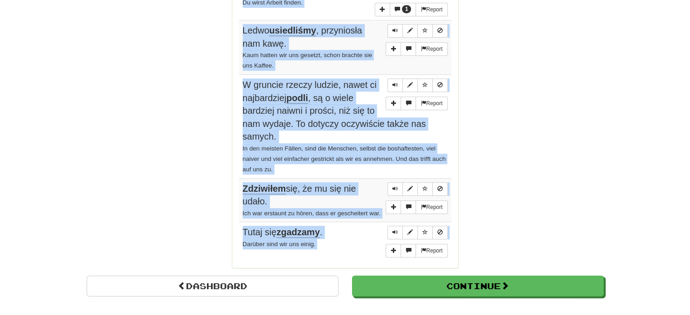
scroll to position [751, 0]
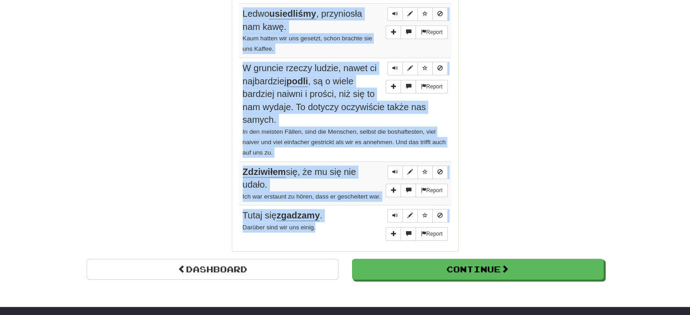
drag, startPoint x: 238, startPoint y: 130, endPoint x: 338, endPoint y: 236, distance: 145.1
copy tbody "Zebraliśmy się w grupę. Wir formten uns zu einer Gruppe zusammen. Report Opłaca…"
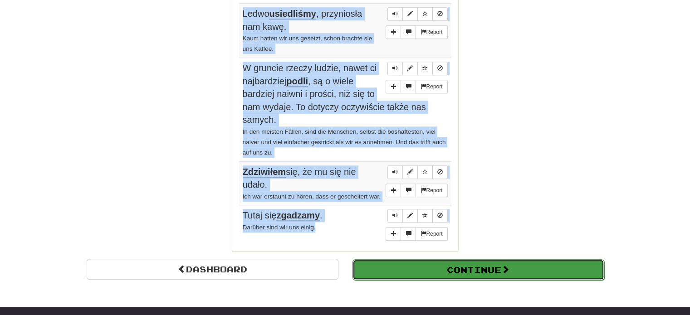
click at [410, 276] on button "Continue" at bounding box center [479, 270] width 252 height 21
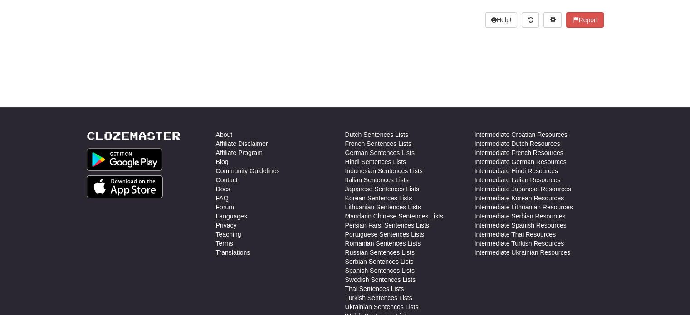
scroll to position [5, 0]
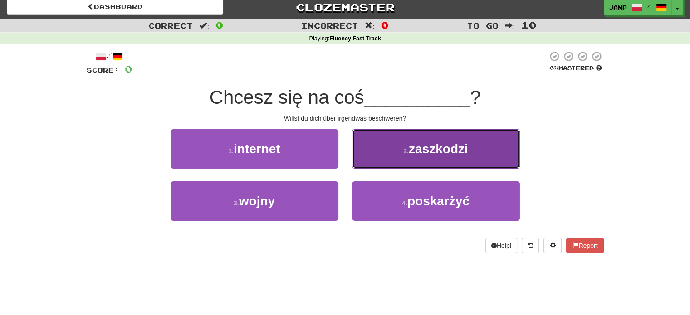
click at [403, 147] on small "2 ." at bounding box center [405, 150] width 5 height 7
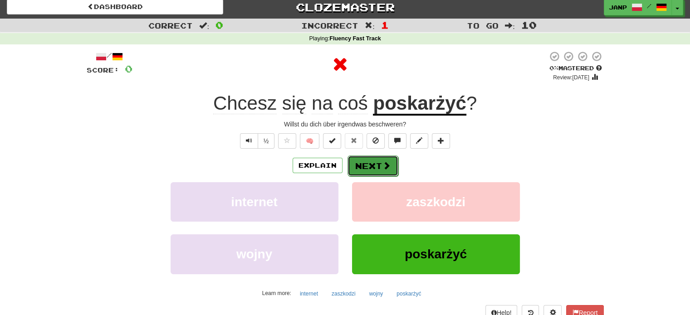
click at [386, 163] on span at bounding box center [387, 166] width 8 height 8
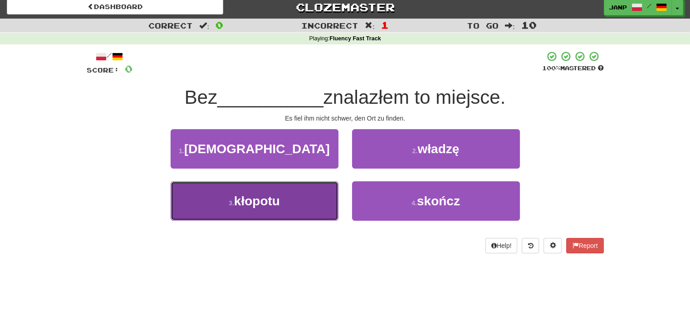
click at [307, 196] on button "3 . kłopotu" at bounding box center [255, 201] width 168 height 39
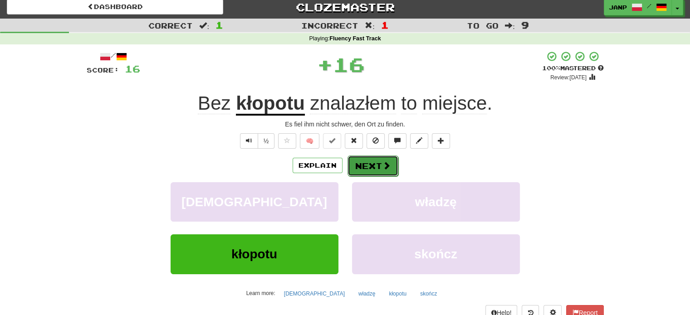
click at [370, 165] on button "Next" at bounding box center [373, 166] width 51 height 21
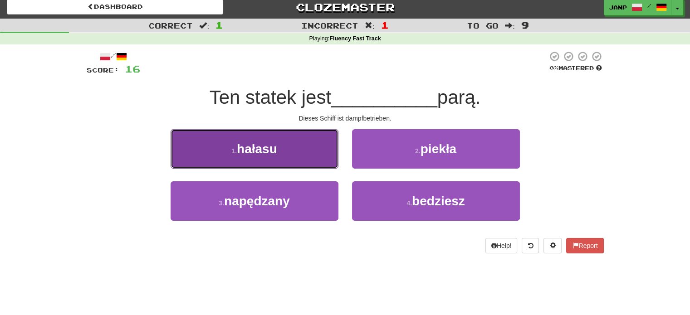
click at [321, 157] on button "1 . hałasu" at bounding box center [255, 148] width 168 height 39
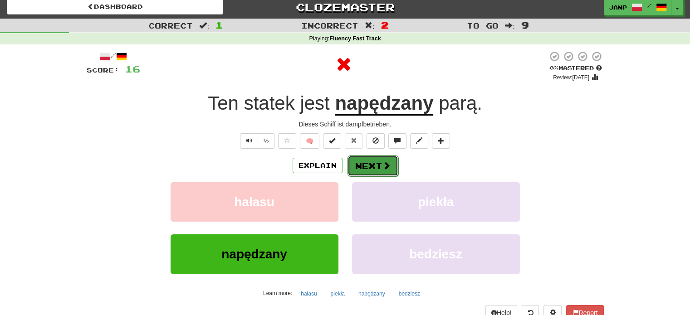
click at [367, 159] on button "Next" at bounding box center [373, 166] width 51 height 21
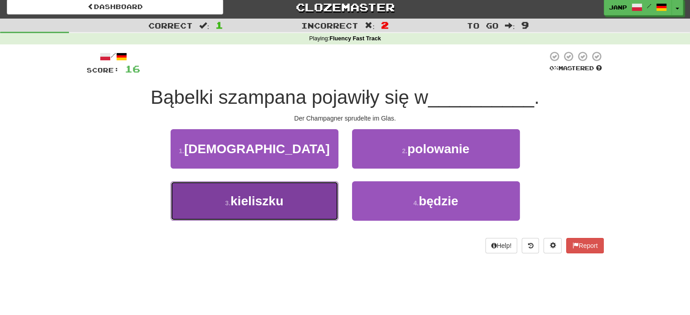
click at [323, 198] on button "3 . kieliszku" at bounding box center [255, 201] width 168 height 39
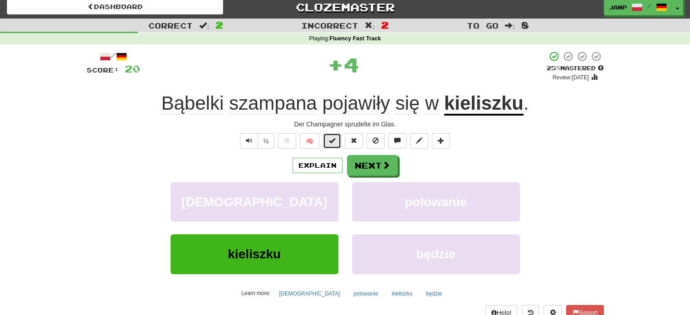
click at [331, 142] on span at bounding box center [332, 140] width 6 height 6
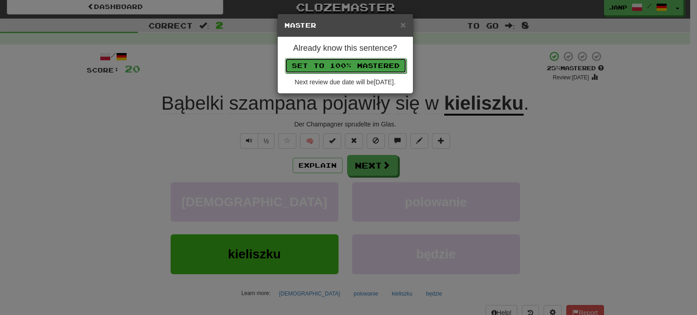
click at [340, 64] on button "Set to 100% Mastered" at bounding box center [346, 65] width 122 height 15
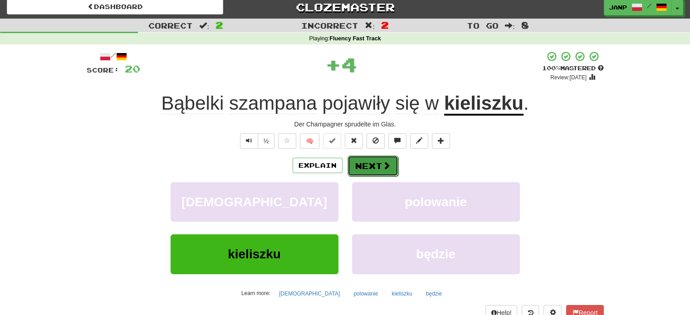
click at [371, 170] on button "Next" at bounding box center [373, 166] width 51 height 21
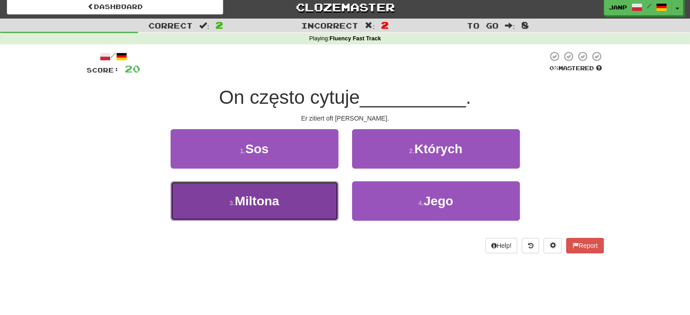
click at [320, 192] on button "3 . Miltona" at bounding box center [255, 201] width 168 height 39
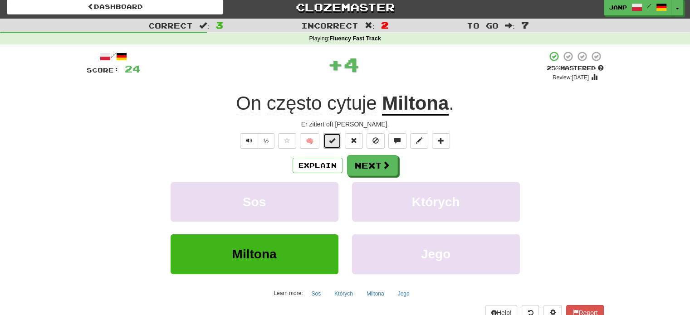
click at [333, 140] on span at bounding box center [332, 140] width 6 height 6
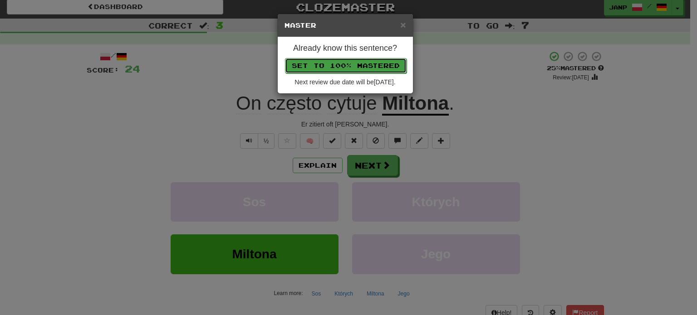
click at [354, 62] on button "Set to 100% Mastered" at bounding box center [346, 65] width 122 height 15
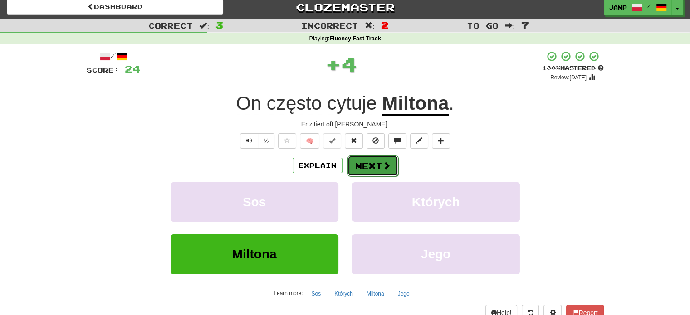
click at [383, 162] on span at bounding box center [387, 166] width 8 height 8
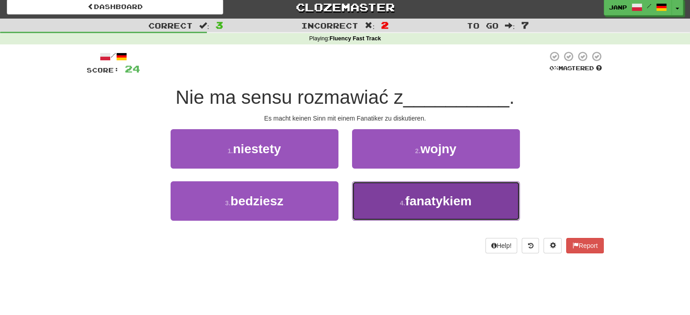
click at [394, 202] on button "4 . fanatykiem" at bounding box center [436, 201] width 168 height 39
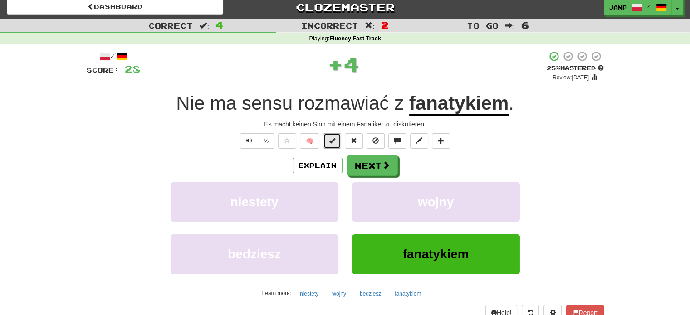
click at [329, 141] on span at bounding box center [332, 140] width 6 height 6
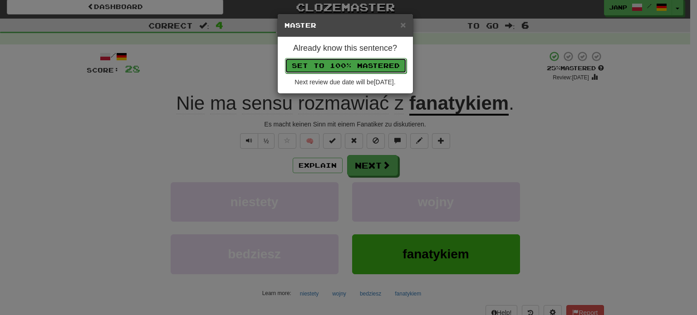
click at [345, 62] on button "Set to 100% Mastered" at bounding box center [346, 65] width 122 height 15
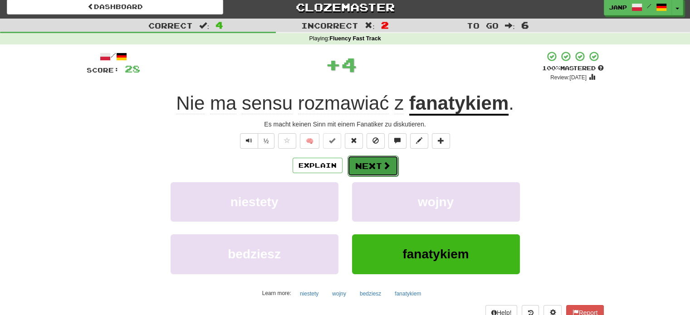
click at [385, 167] on span at bounding box center [387, 166] width 8 height 8
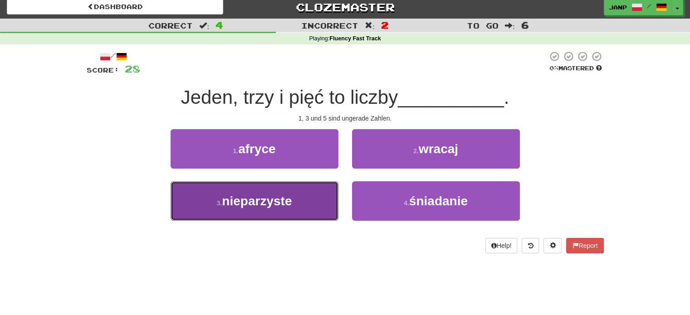
click at [324, 194] on button "3 . nieparzyste" at bounding box center [255, 201] width 168 height 39
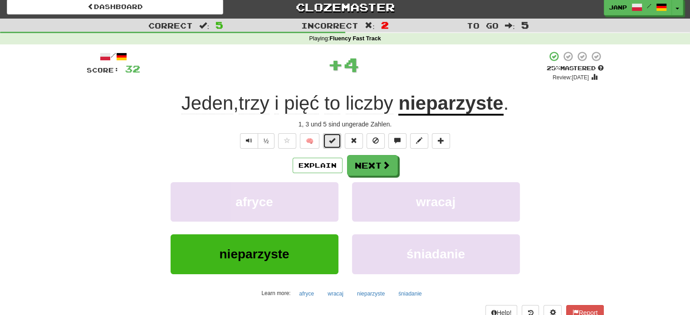
click at [333, 140] on span at bounding box center [332, 140] width 6 height 6
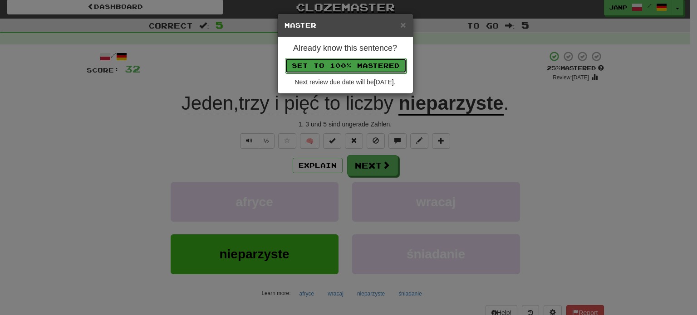
click at [345, 64] on button "Set to 100% Mastered" at bounding box center [346, 65] width 122 height 15
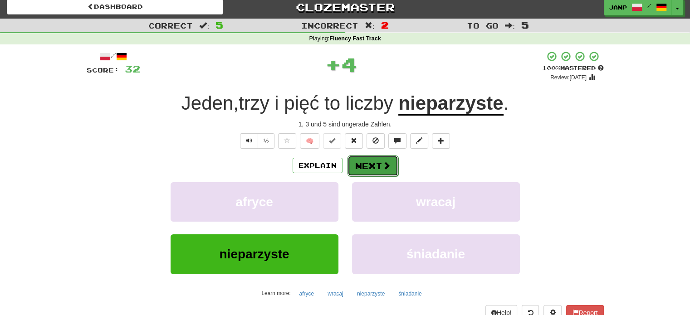
click at [379, 172] on button "Next" at bounding box center [373, 166] width 51 height 21
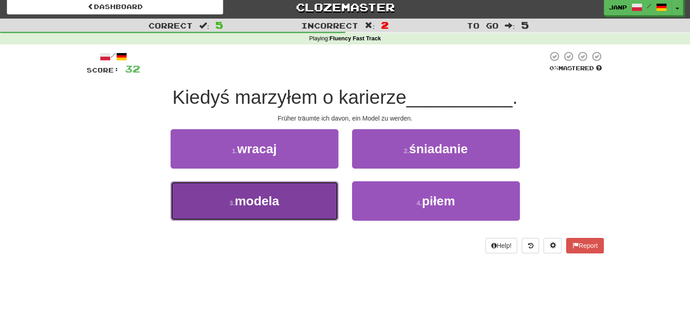
click at [331, 205] on button "3 . modela" at bounding box center [255, 201] width 168 height 39
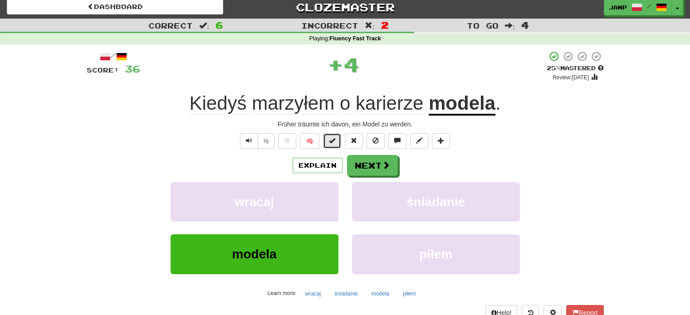
click at [335, 142] on span at bounding box center [332, 140] width 6 height 6
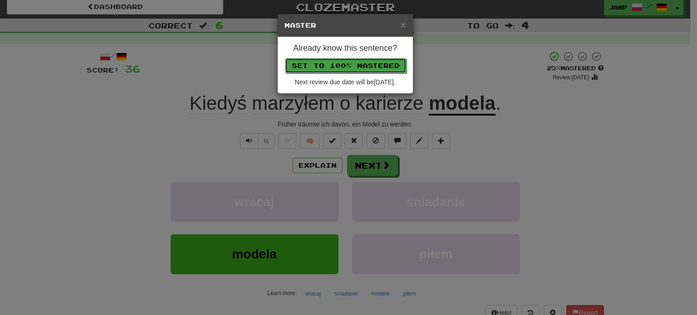
click at [352, 60] on button "Set to 100% Mastered" at bounding box center [346, 65] width 122 height 15
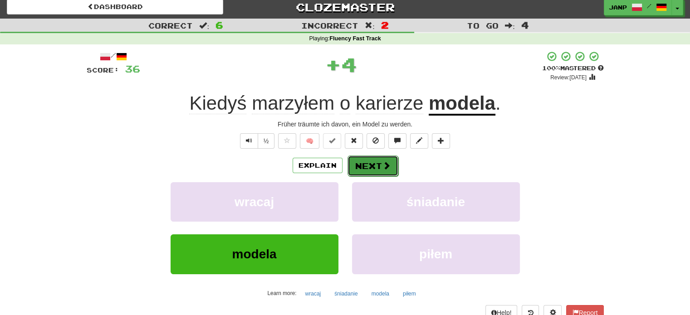
click at [388, 168] on span at bounding box center [387, 166] width 8 height 8
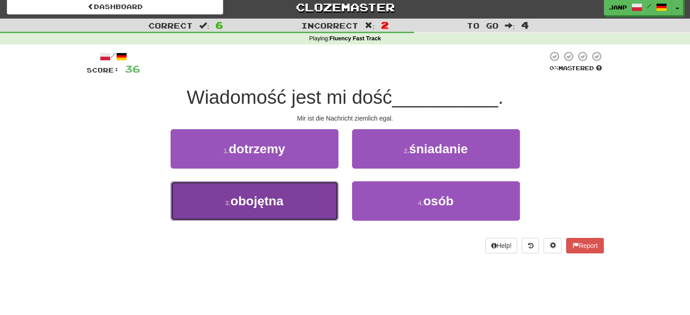
click at [325, 208] on button "3 . obojętna" at bounding box center [255, 201] width 168 height 39
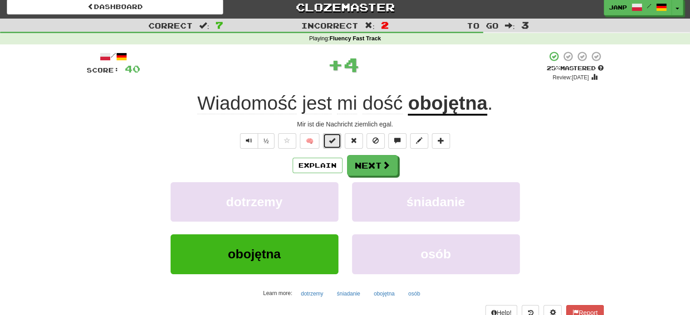
click at [329, 138] on span at bounding box center [332, 140] width 6 height 6
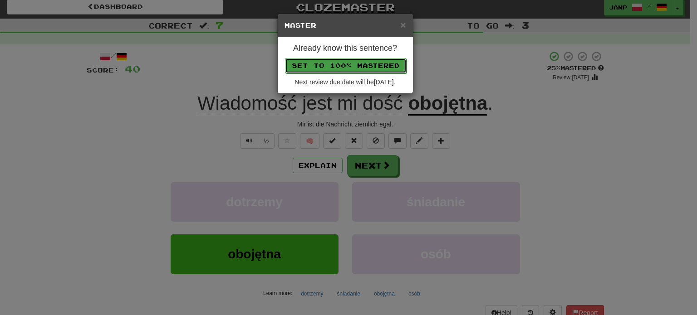
click at [338, 67] on button "Set to 100% Mastered" at bounding box center [346, 65] width 122 height 15
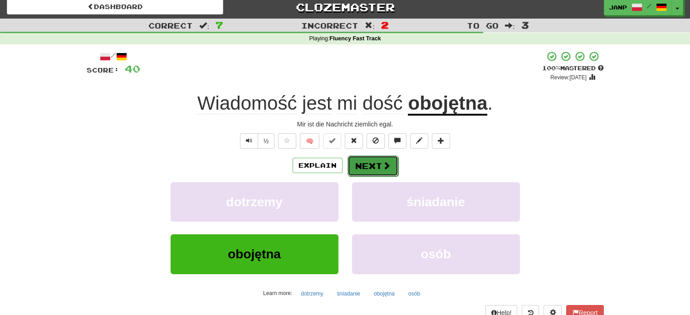
click at [376, 169] on button "Next" at bounding box center [373, 166] width 51 height 21
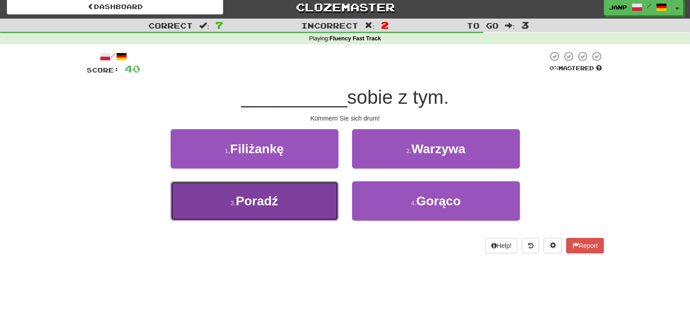
click at [309, 194] on button "3 . Poradź" at bounding box center [255, 201] width 168 height 39
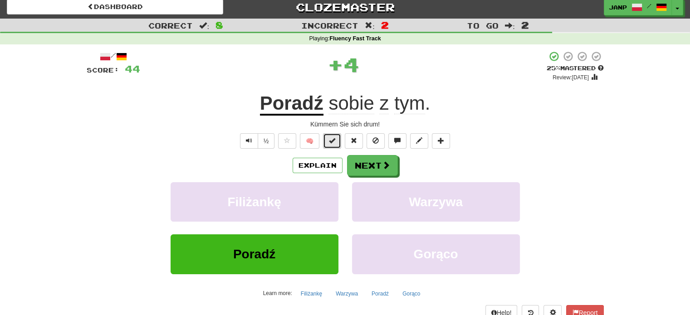
click at [338, 139] on button at bounding box center [332, 140] width 18 height 15
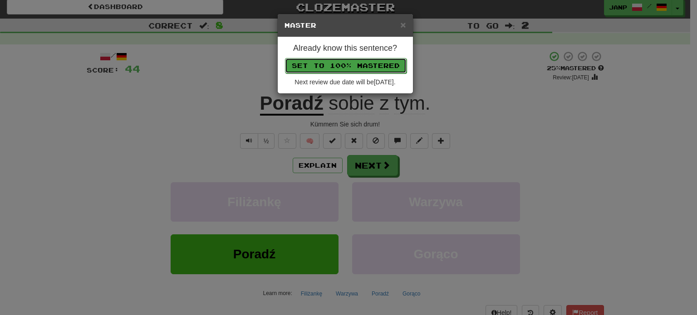
click at [348, 68] on button "Set to 100% Mastered" at bounding box center [346, 65] width 122 height 15
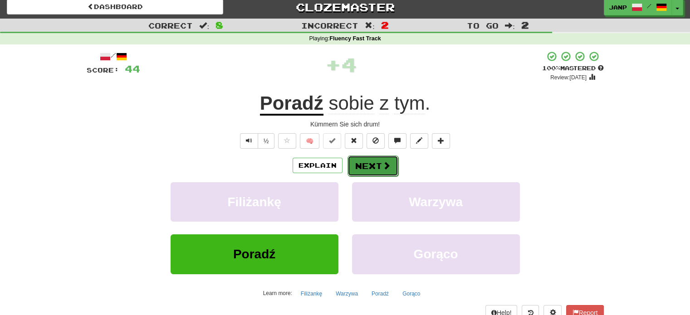
click at [388, 167] on span at bounding box center [387, 166] width 8 height 8
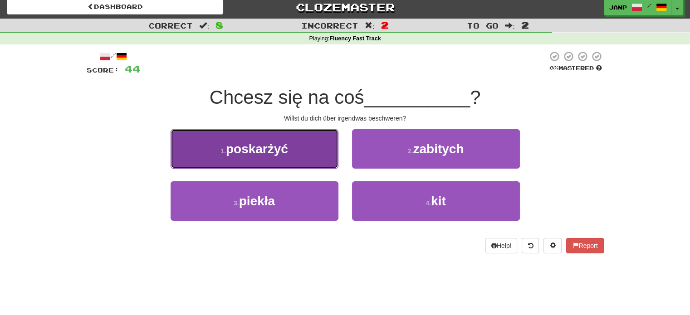
click at [295, 146] on button "1 . poskarżyć" at bounding box center [255, 148] width 168 height 39
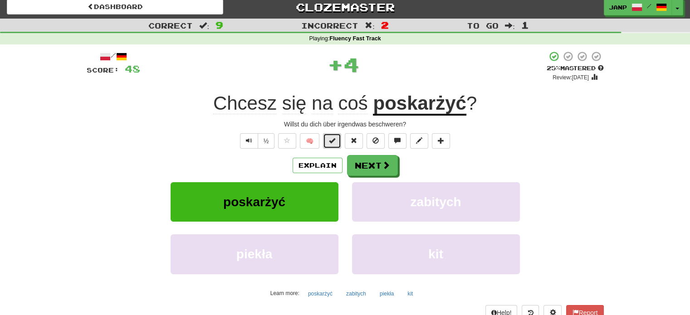
click at [329, 138] on button at bounding box center [332, 140] width 18 height 15
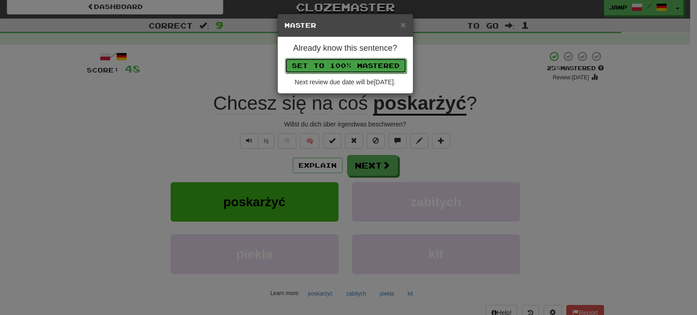
click at [348, 69] on button "Set to 100% Mastered" at bounding box center [346, 65] width 122 height 15
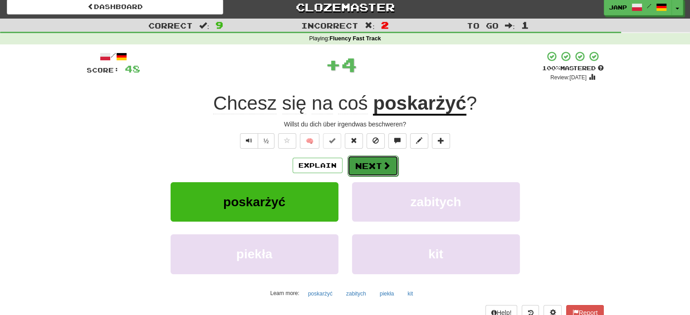
click at [380, 176] on button "Next" at bounding box center [373, 166] width 51 height 21
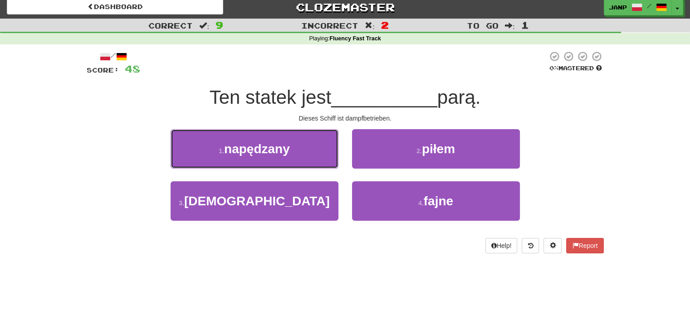
click at [329, 153] on button "1 . napędzany" at bounding box center [255, 148] width 168 height 39
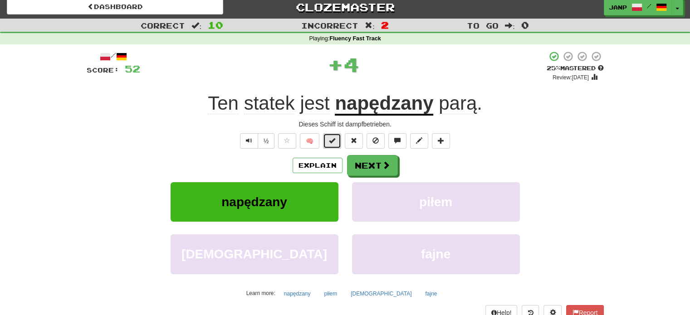
click at [333, 134] on button at bounding box center [332, 140] width 18 height 15
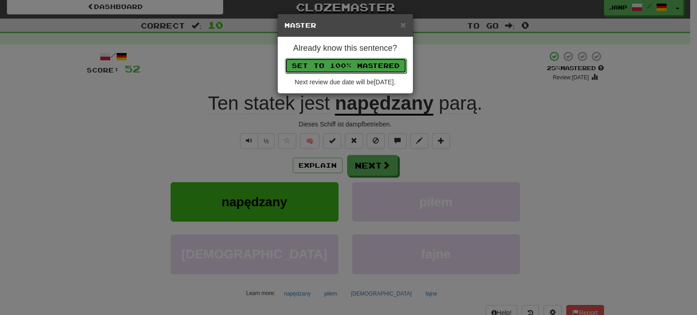
click at [355, 64] on button "Set to 100% Mastered" at bounding box center [346, 65] width 122 height 15
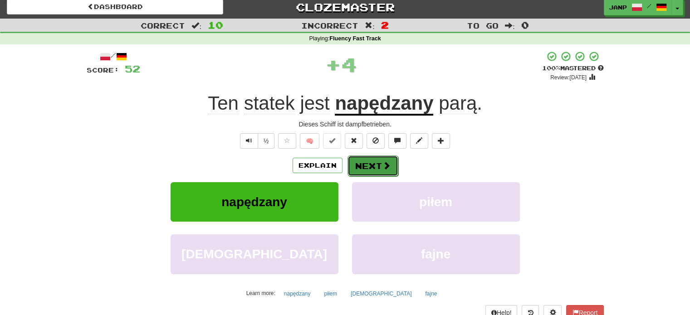
click at [393, 169] on button "Next" at bounding box center [373, 166] width 51 height 21
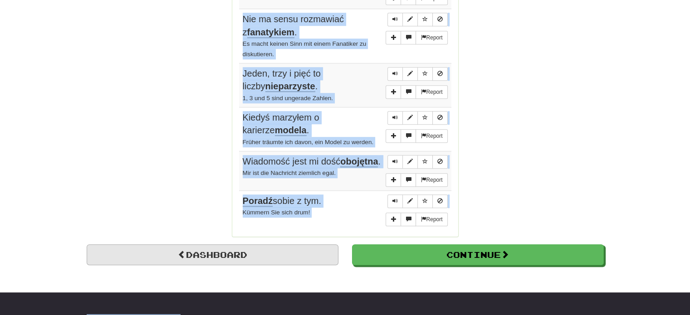
scroll to position [682, 0]
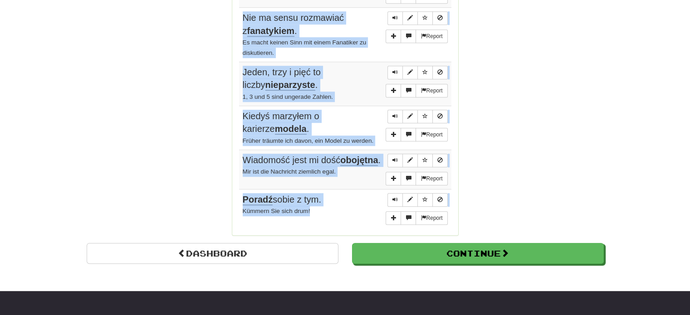
drag, startPoint x: 242, startPoint y: 169, endPoint x: 336, endPoint y: 217, distance: 105.5
click at [336, 217] on tbody "Report Chcesz się na coś poskarżyć ? Willst du dich über irgendwas beschweren? …" at bounding box center [345, 17] width 212 height 423
copy tbody "Chcesz się na coś poskarżyć ? Willst du dich über irgendwas beschweren? Report …"
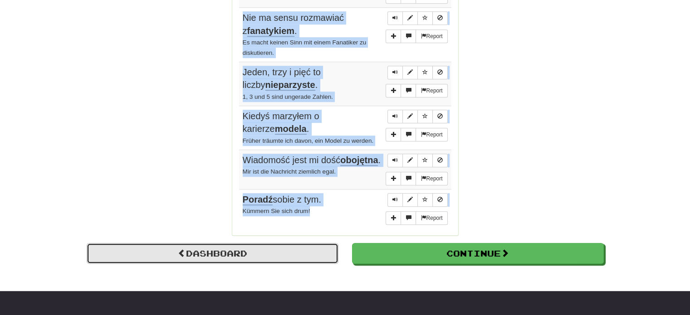
click at [242, 260] on link "Dashboard" at bounding box center [213, 253] width 252 height 21
